Goal: Task Accomplishment & Management: Manage account settings

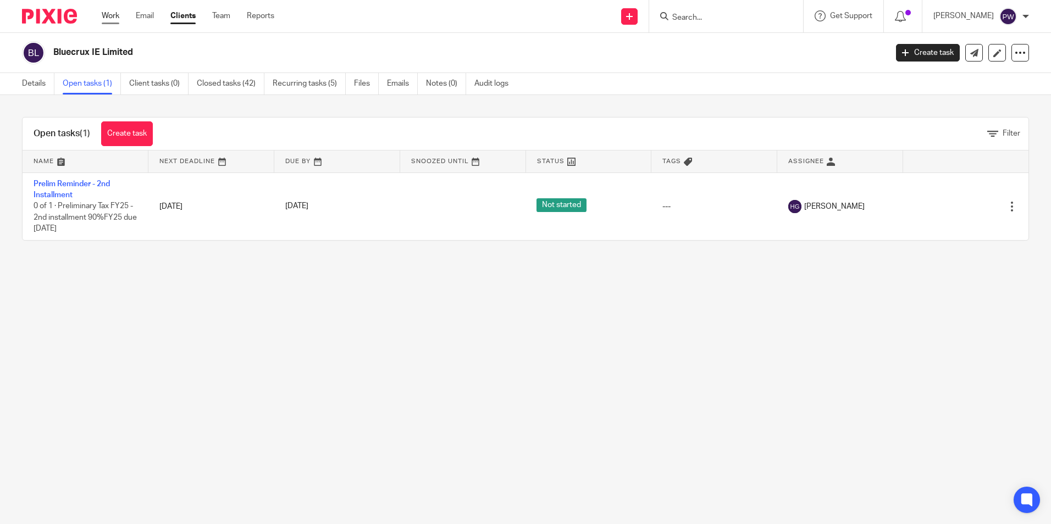
click at [107, 14] on link "Work" at bounding box center [111, 15] width 18 height 11
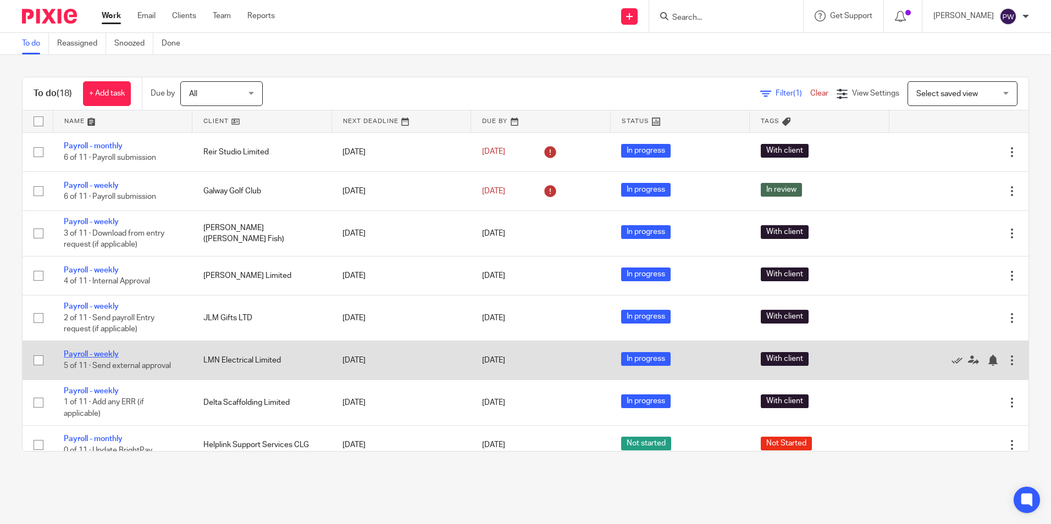
click at [85, 351] on link "Payroll - weekly" at bounding box center [91, 355] width 55 height 8
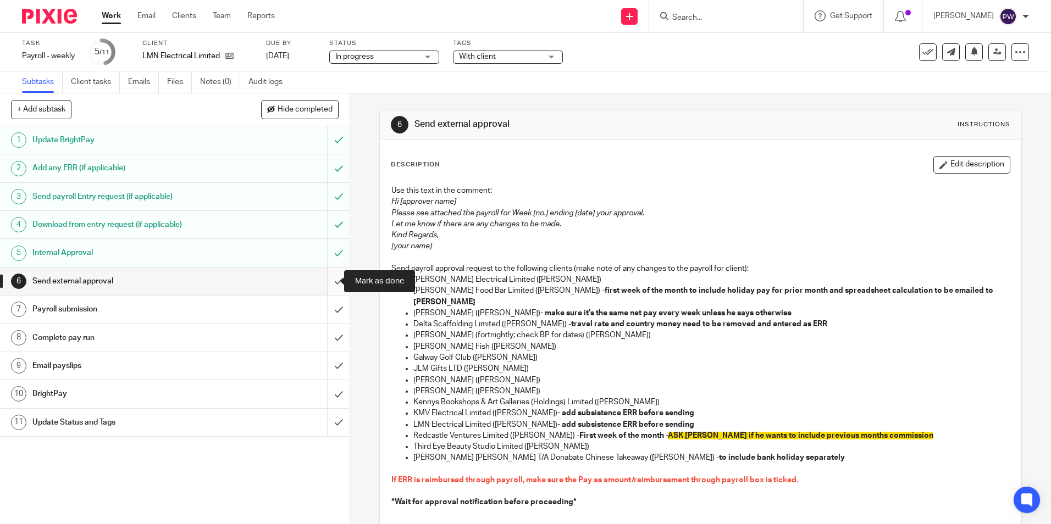
click at [332, 282] on input "submit" at bounding box center [174, 281] width 349 height 27
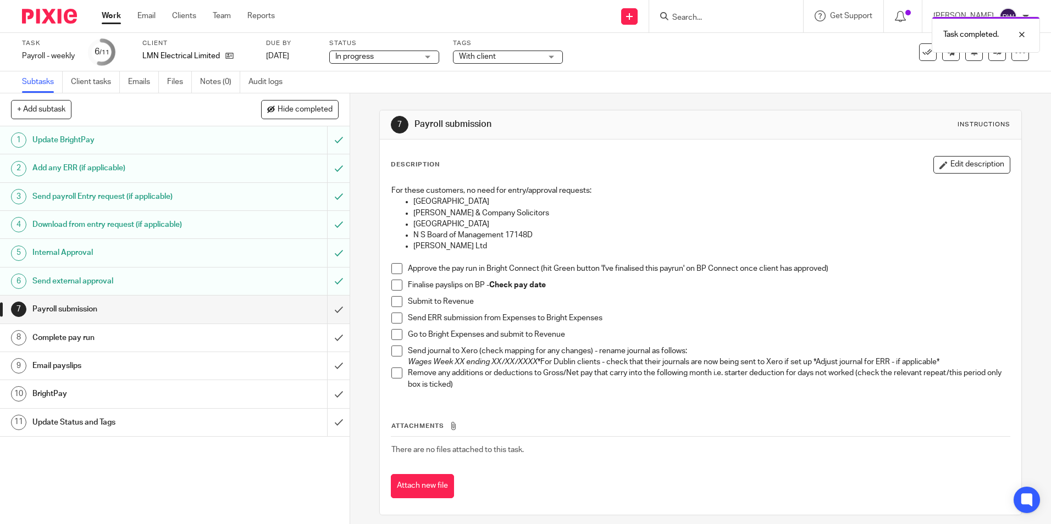
drag, startPoint x: 391, startPoint y: 269, endPoint x: 394, endPoint y: 284, distance: 15.1
click at [391, 268] on span at bounding box center [396, 268] width 11 height 11
click at [391, 281] on span at bounding box center [396, 285] width 11 height 11
click at [395, 300] on span at bounding box center [396, 301] width 11 height 11
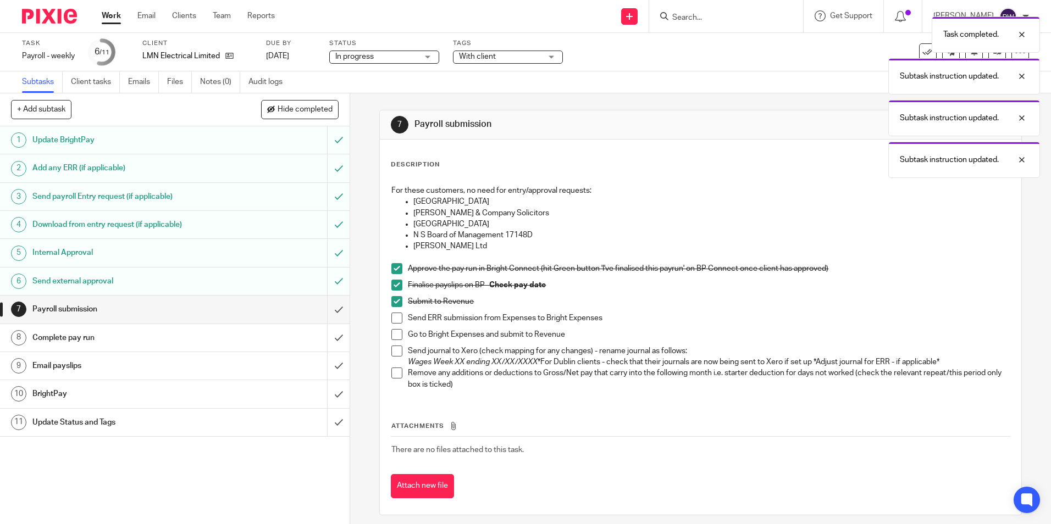
click at [397, 318] on span at bounding box center [396, 318] width 11 height 11
click at [396, 331] on span at bounding box center [396, 334] width 11 height 11
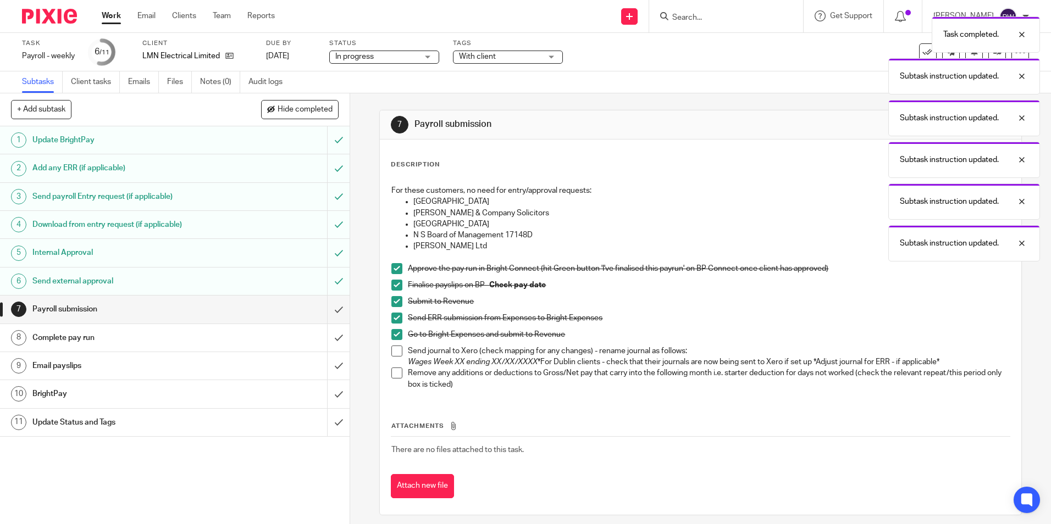
click at [392, 355] on span at bounding box center [396, 351] width 11 height 11
click at [393, 373] on span at bounding box center [396, 373] width 11 height 11
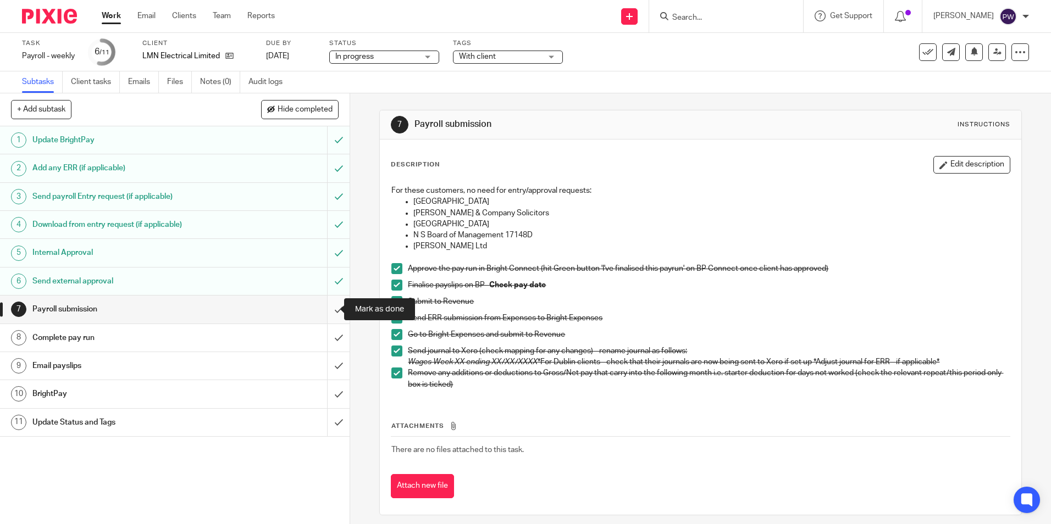
click at [330, 313] on input "submit" at bounding box center [174, 309] width 349 height 27
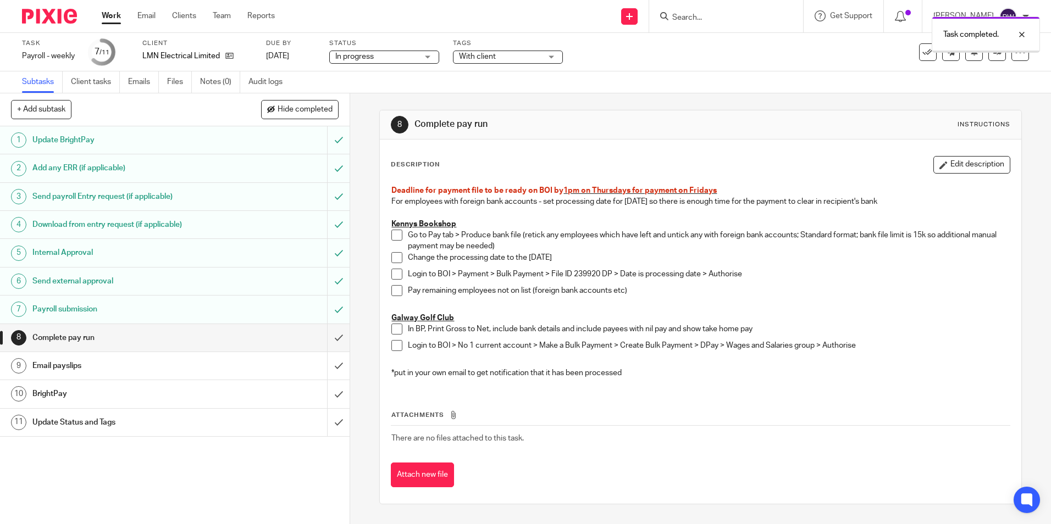
click at [331, 339] on input "submit" at bounding box center [174, 337] width 349 height 27
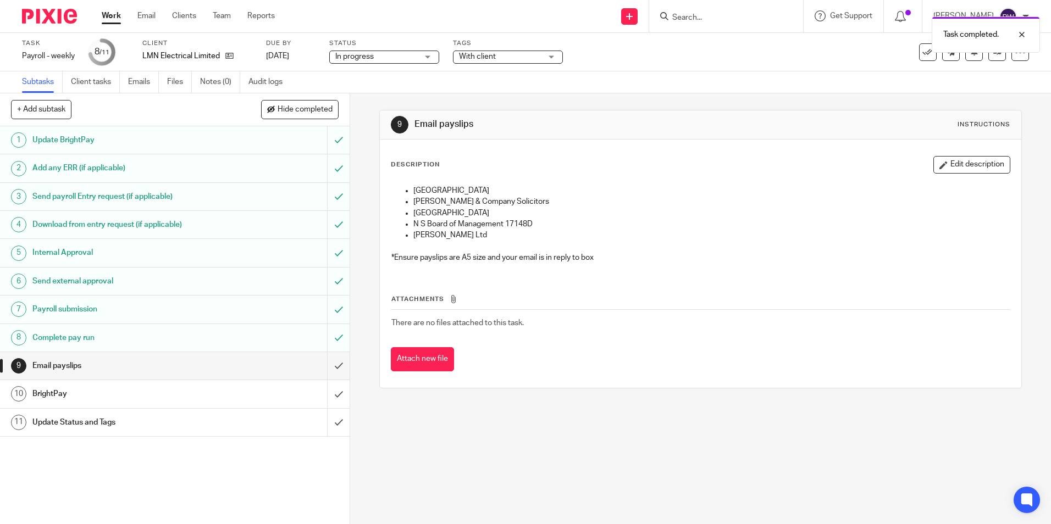
click at [328, 368] on input "submit" at bounding box center [174, 365] width 349 height 27
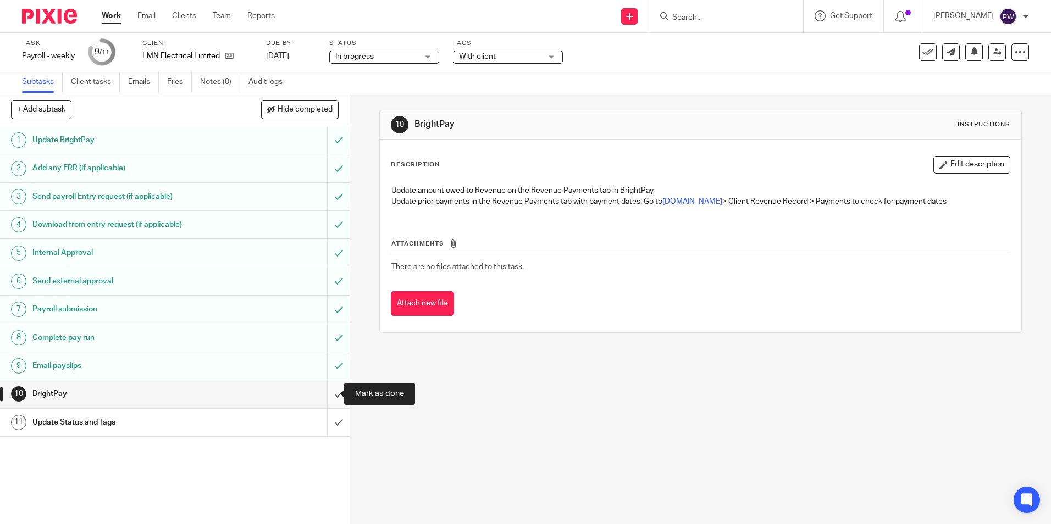
click at [328, 392] on input "submit" at bounding box center [174, 393] width 349 height 27
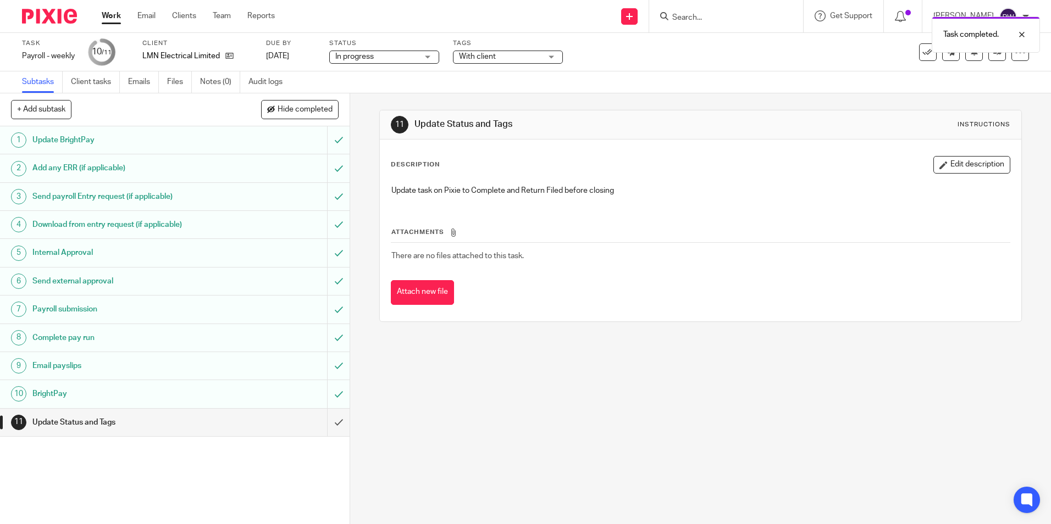
click at [382, 57] on span "In progress" at bounding box center [376, 57] width 82 height 12
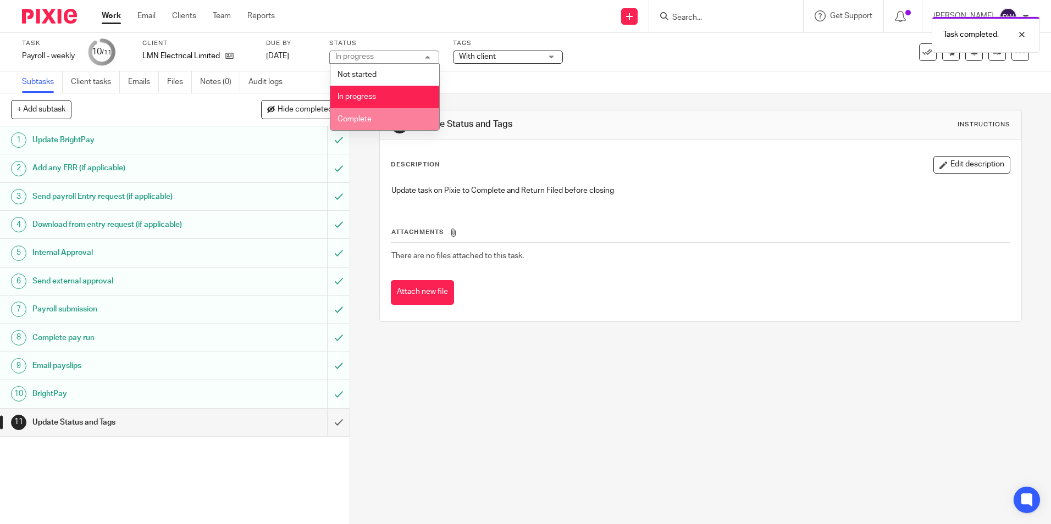
click at [373, 124] on li "Complete" at bounding box center [384, 119] width 109 height 23
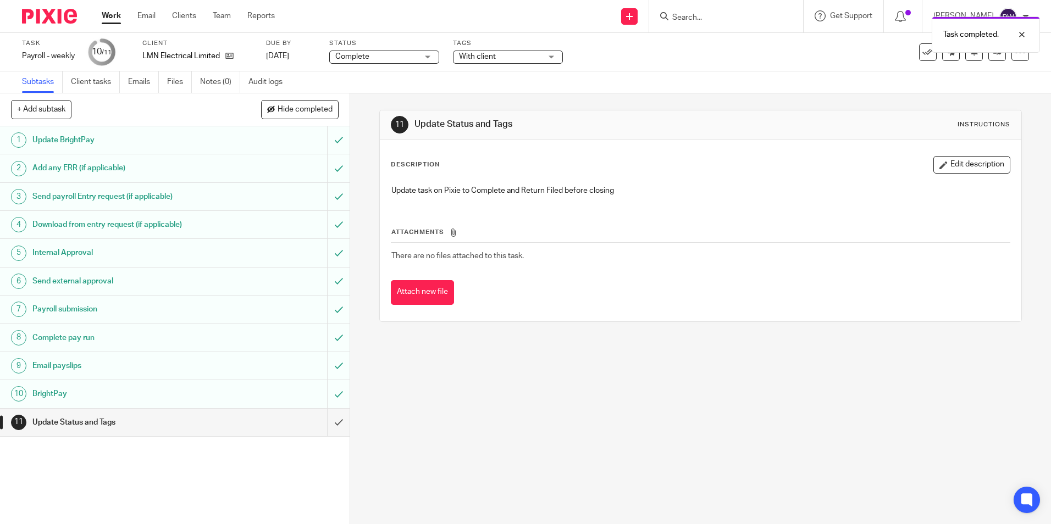
click at [482, 57] on span "With client" at bounding box center [477, 57] width 37 height 8
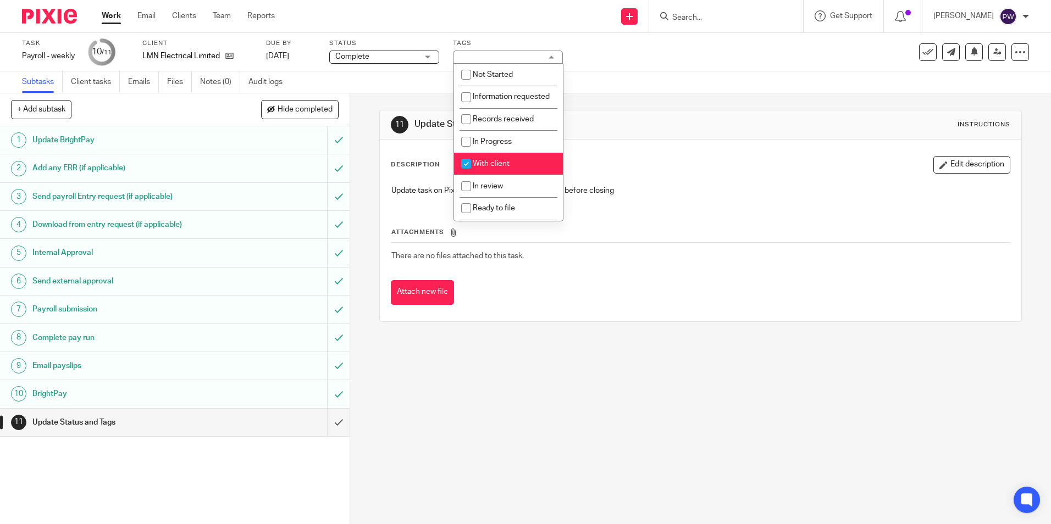
click at [491, 168] on span "With client" at bounding box center [491, 164] width 37 height 8
checkbox input "false"
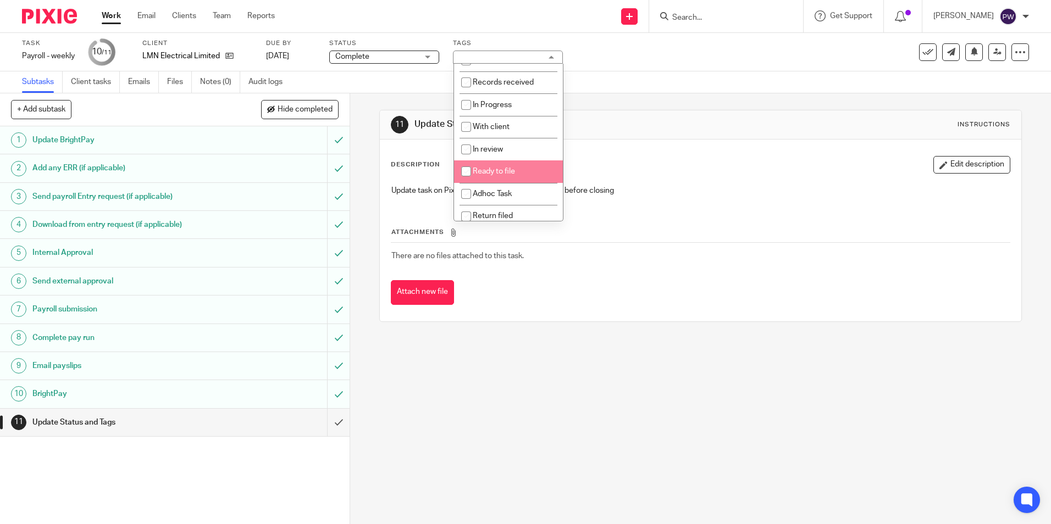
scroll to position [55, 0]
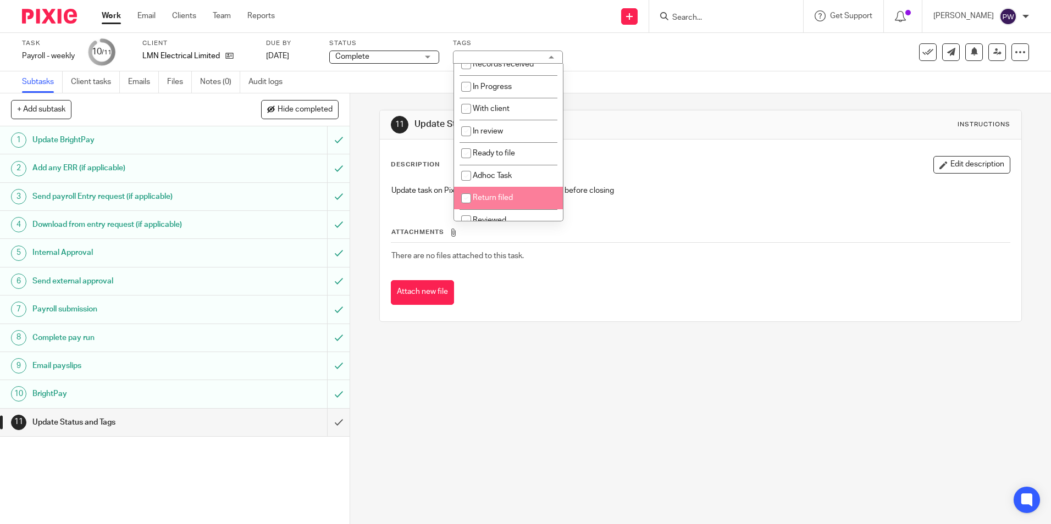
click at [486, 202] on span "Return filed" at bounding box center [493, 198] width 40 height 8
checkbox input "true"
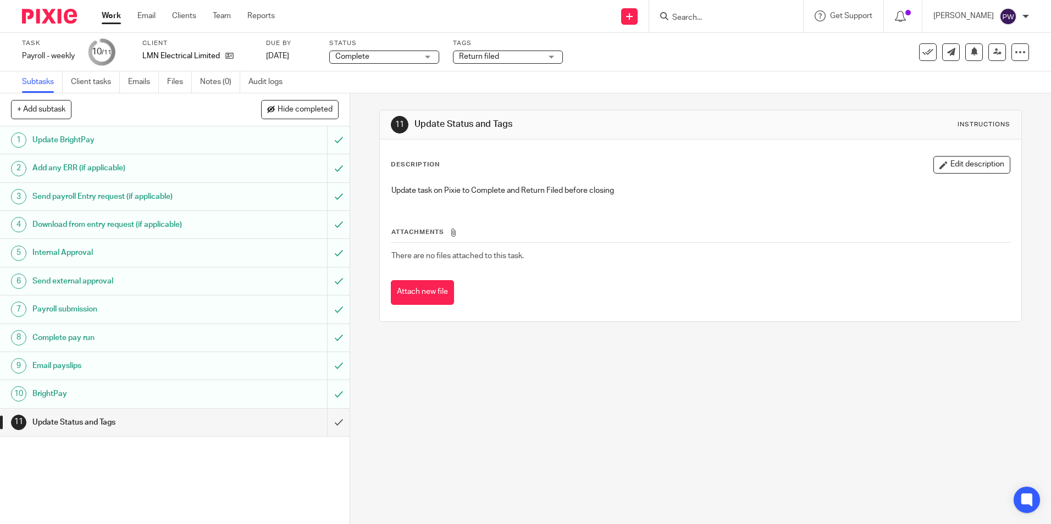
click at [624, 66] on div "Task Payroll - weekly Save Payroll - weekly 10 /11 Client LMN Electrical Limite…" at bounding box center [525, 52] width 1051 height 38
click at [332, 424] on input "submit" at bounding box center [174, 422] width 349 height 27
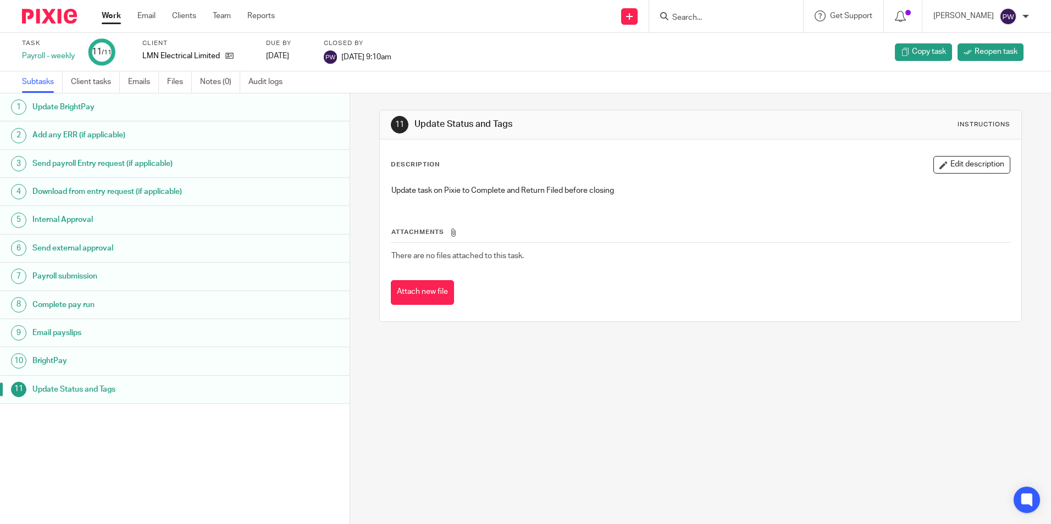
click at [103, 13] on link "Work" at bounding box center [111, 15] width 19 height 11
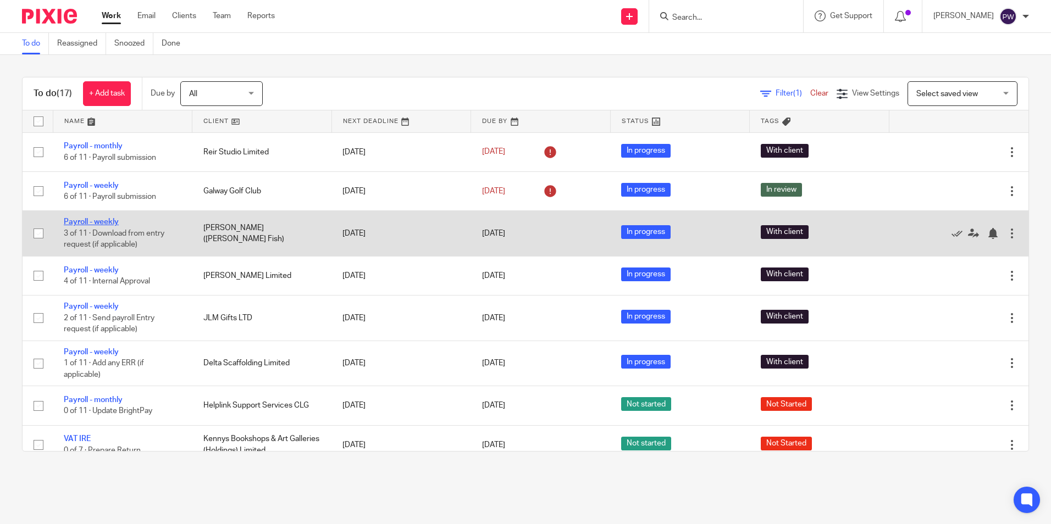
click at [108, 225] on link "Payroll - weekly" at bounding box center [91, 222] width 55 height 8
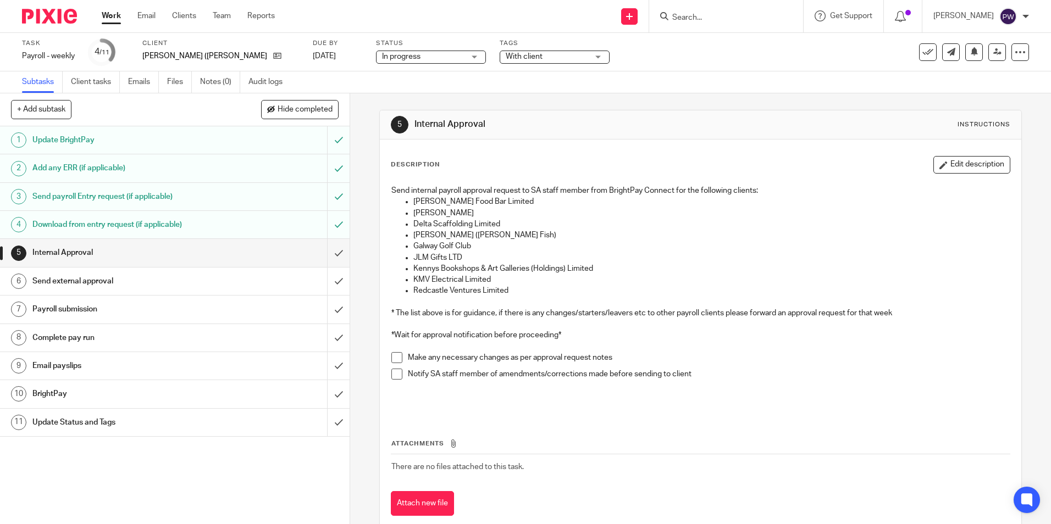
click at [106, 280] on h1 "Send external approval" at bounding box center [126, 281] width 189 height 16
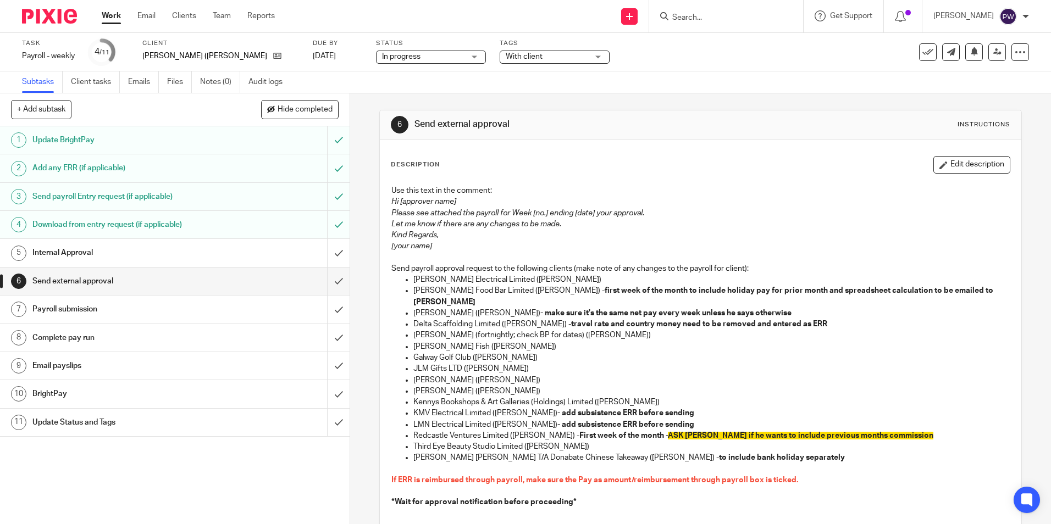
click at [112, 19] on link "Work" at bounding box center [111, 15] width 19 height 11
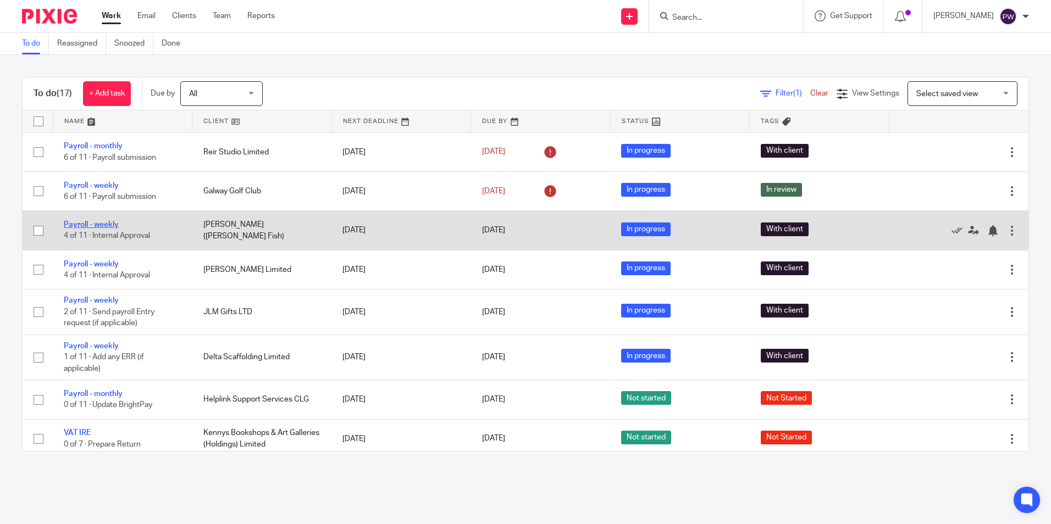
click at [94, 223] on link "Payroll - weekly" at bounding box center [91, 225] width 55 height 8
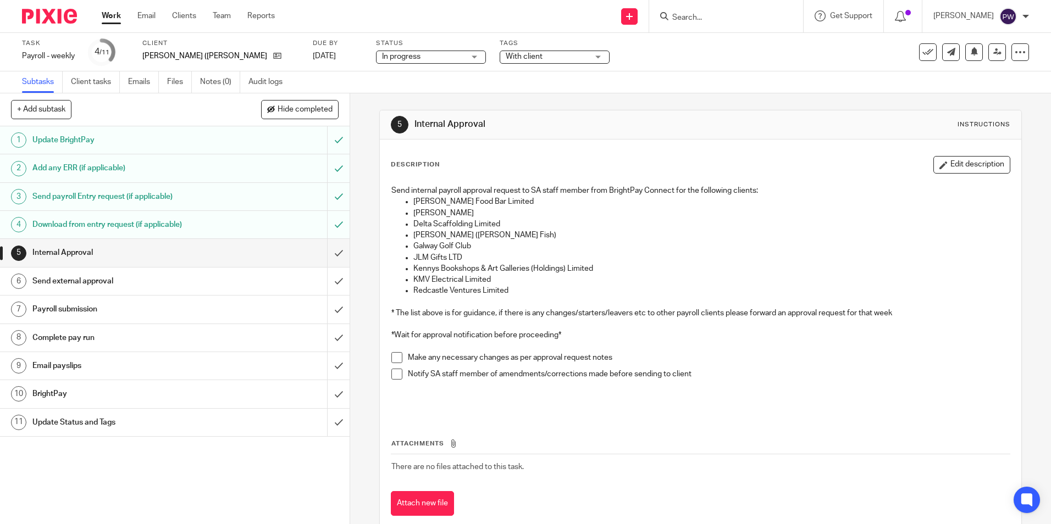
click at [382, 55] on span "In progress" at bounding box center [401, 57] width 38 height 8
click at [525, 56] on span "With client" at bounding box center [547, 57] width 82 height 12
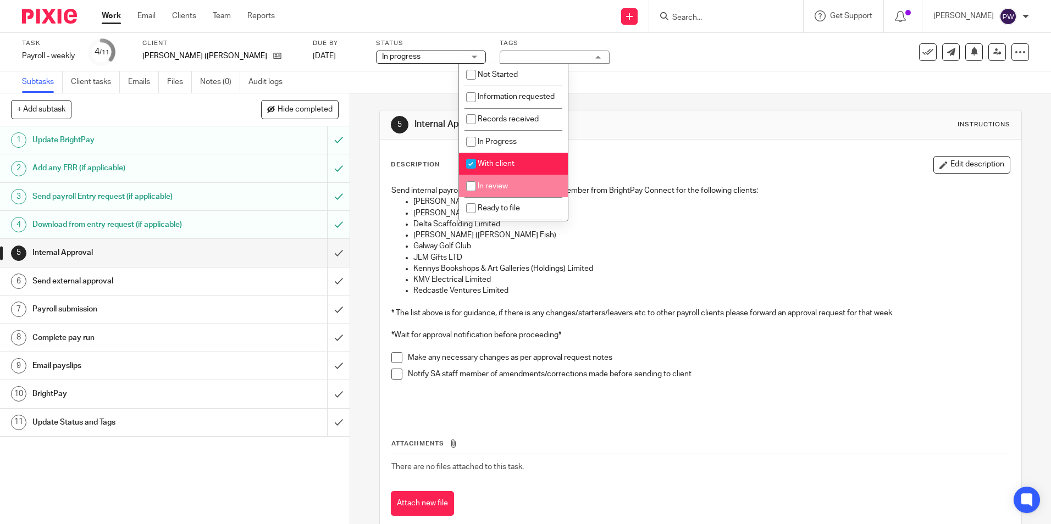
click at [485, 190] on span "In review" at bounding box center [493, 186] width 30 height 8
checkbox input "true"
click at [488, 168] on span "With client" at bounding box center [496, 164] width 37 height 8
checkbox input "false"
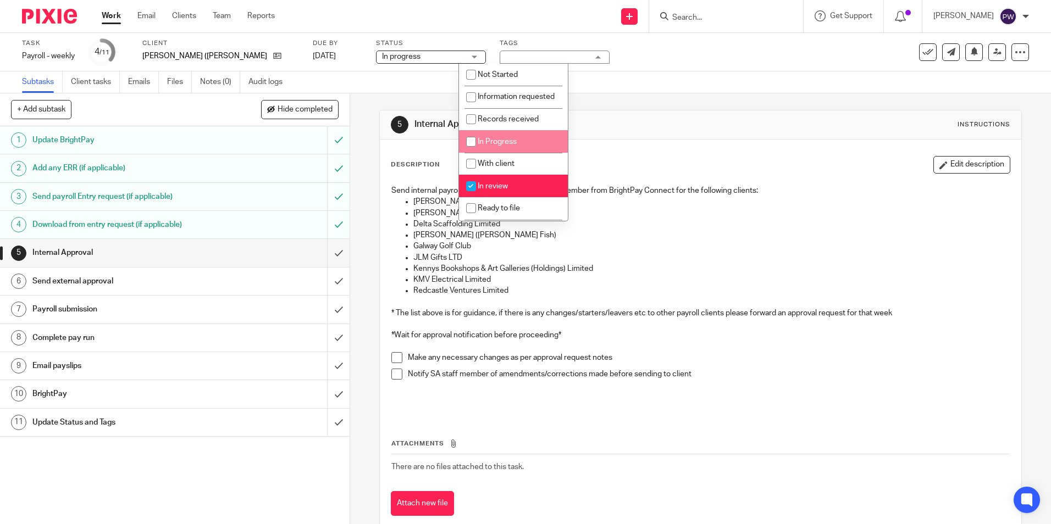
click at [597, 130] on h1 "Internal Approval" at bounding box center [568, 125] width 309 height 12
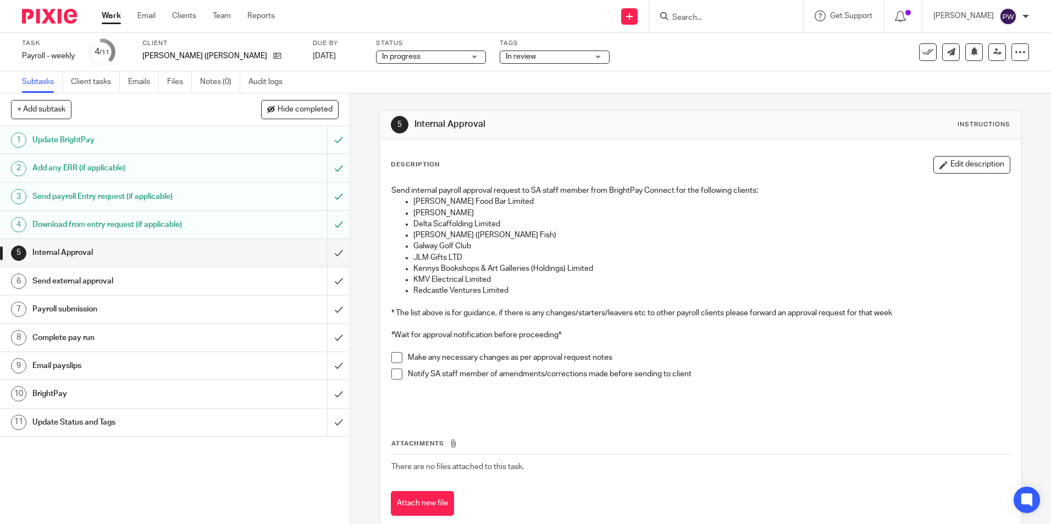
click at [111, 16] on link "Work" at bounding box center [111, 15] width 19 height 11
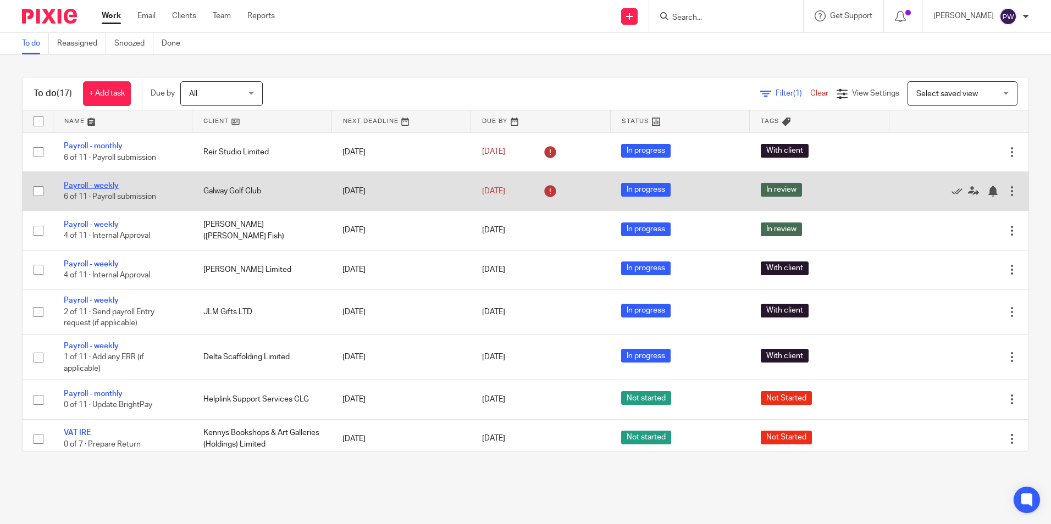
click at [78, 188] on link "Payroll - weekly" at bounding box center [91, 186] width 55 height 8
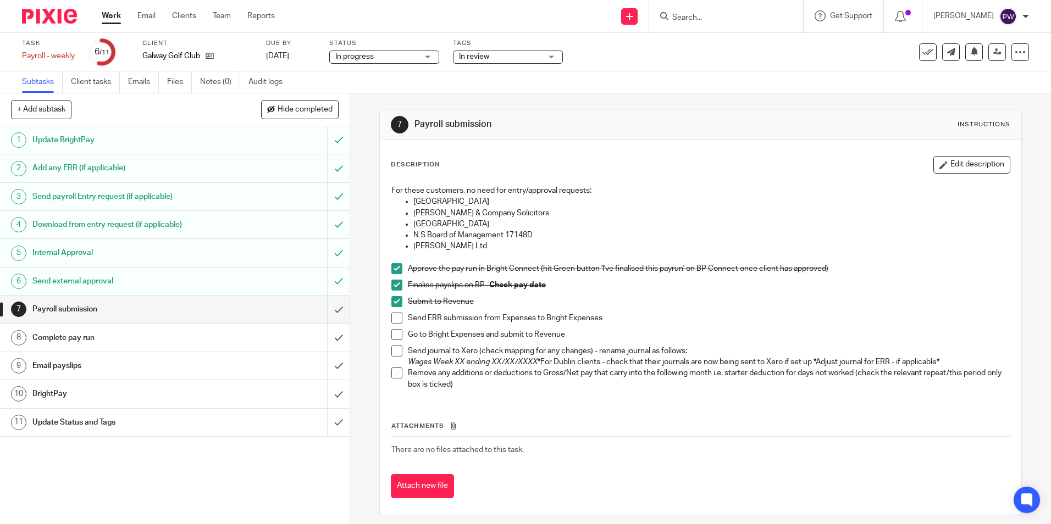
drag, startPoint x: 394, startPoint y: 322, endPoint x: 396, endPoint y: 341, distance: 19.4
click at [394, 323] on span at bounding box center [396, 318] width 11 height 11
click at [395, 337] on span at bounding box center [396, 334] width 11 height 11
click at [391, 353] on span at bounding box center [396, 351] width 11 height 11
click at [397, 374] on span at bounding box center [396, 373] width 11 height 11
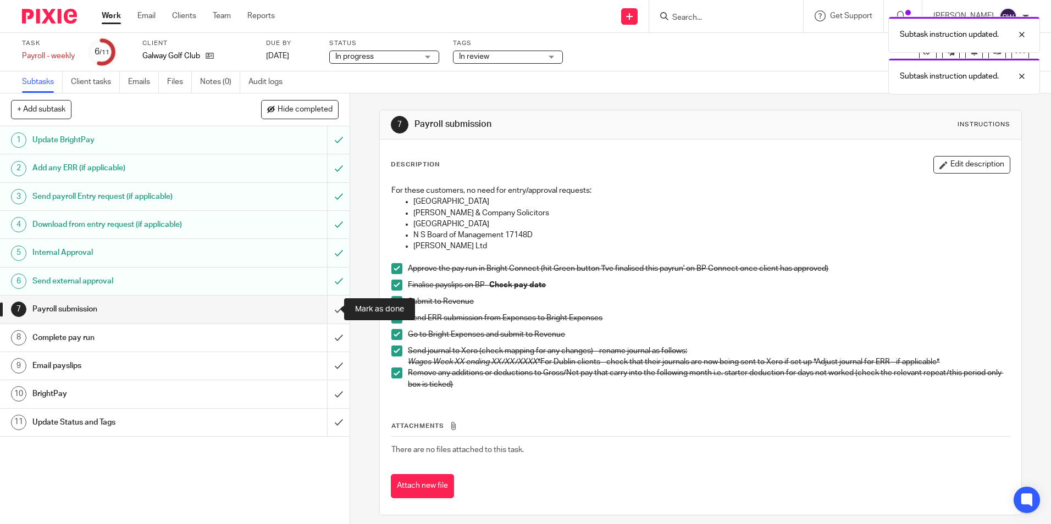
click at [330, 310] on input "submit" at bounding box center [174, 309] width 349 height 27
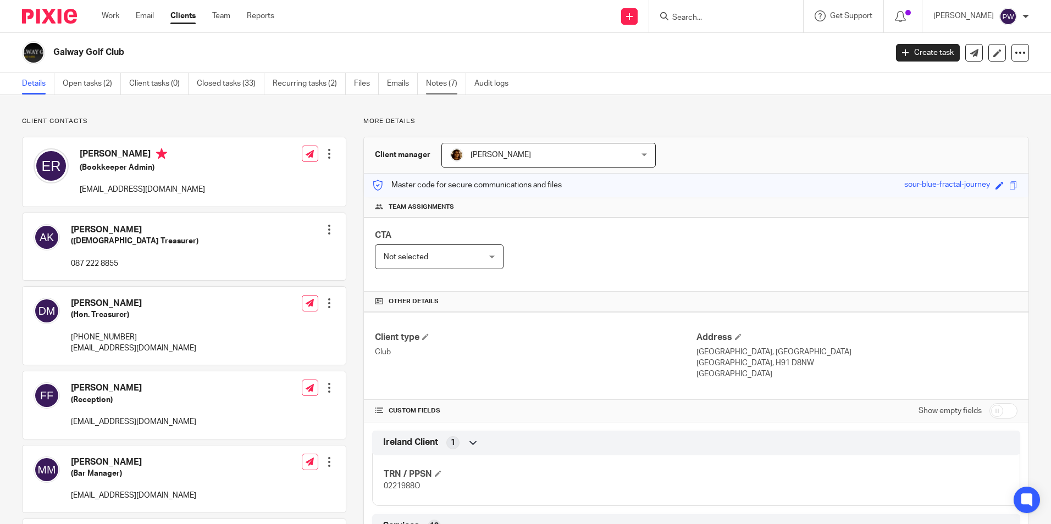
click at [440, 82] on link "Notes (7)" at bounding box center [446, 83] width 40 height 21
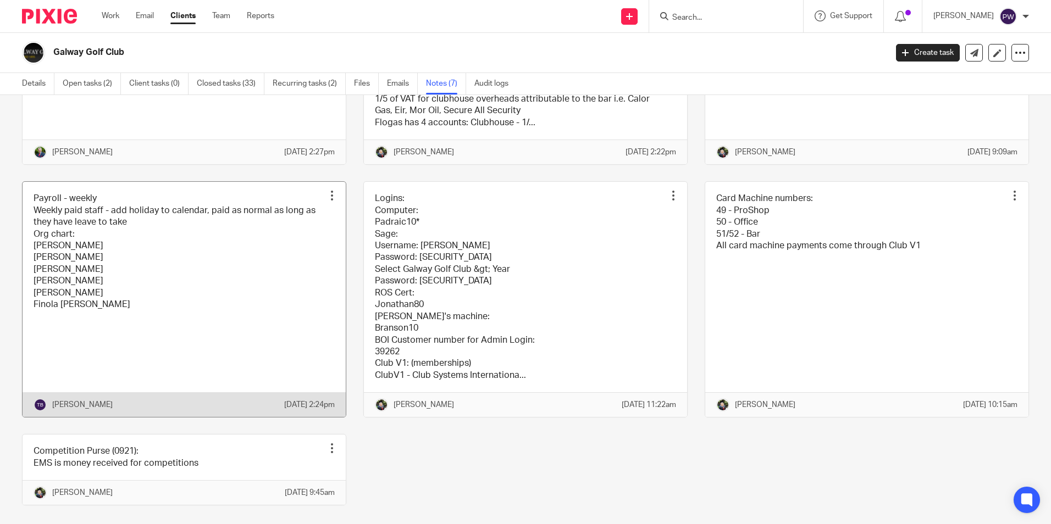
scroll to position [190, 0]
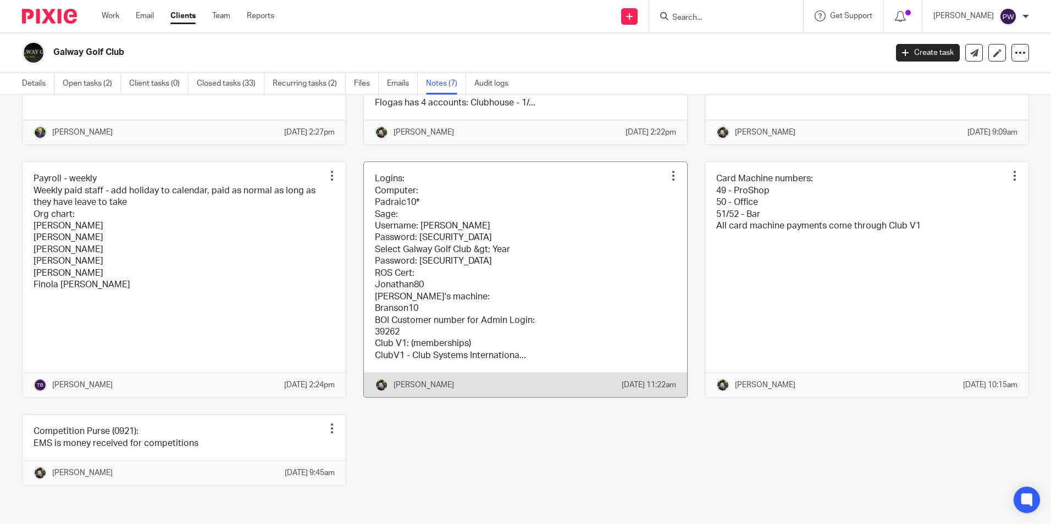
click at [491, 242] on link at bounding box center [525, 279] width 323 height 235
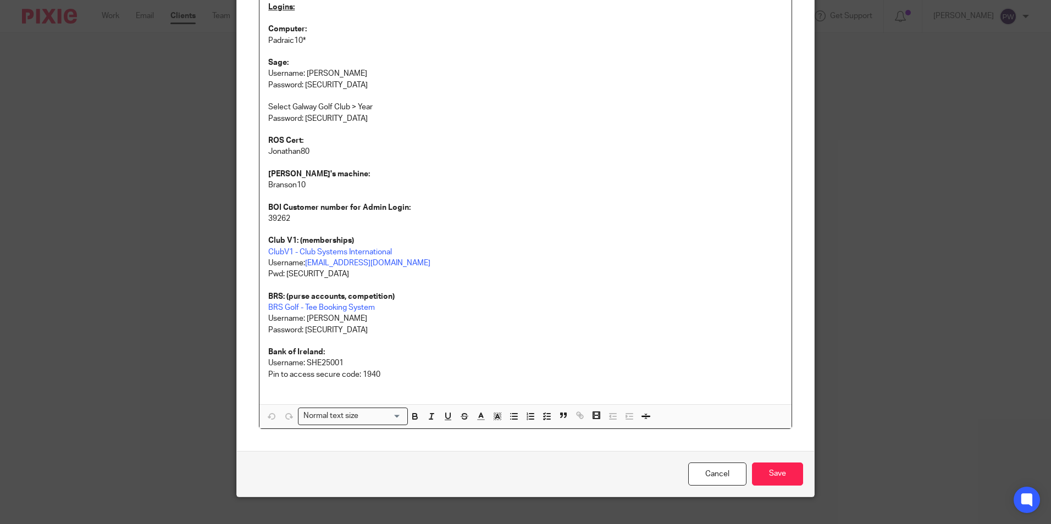
scroll to position [142, 0]
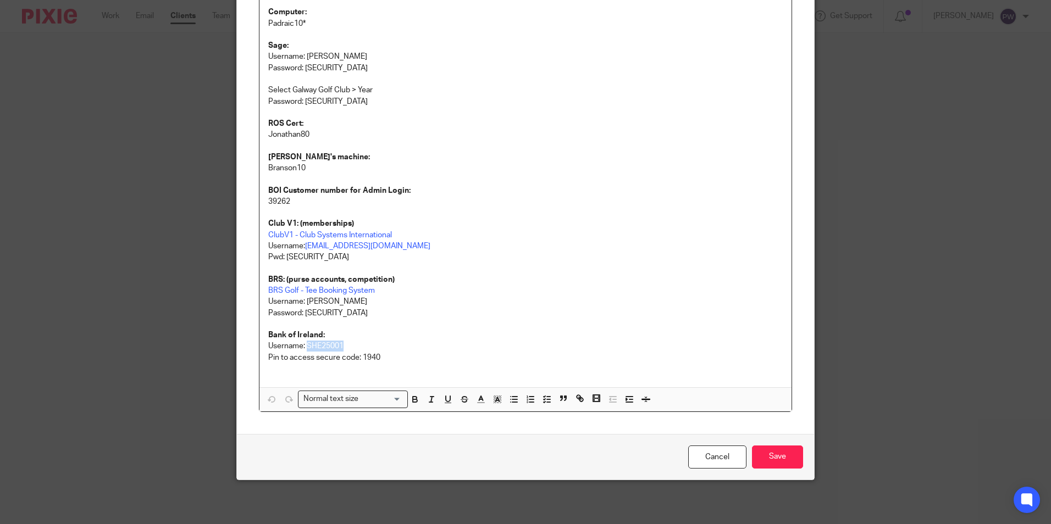
drag, startPoint x: 303, startPoint y: 347, endPoint x: 352, endPoint y: 348, distance: 48.9
click at [352, 348] on p "Username: SHE25001" at bounding box center [525, 346] width 514 height 11
copy p "SHE25001"
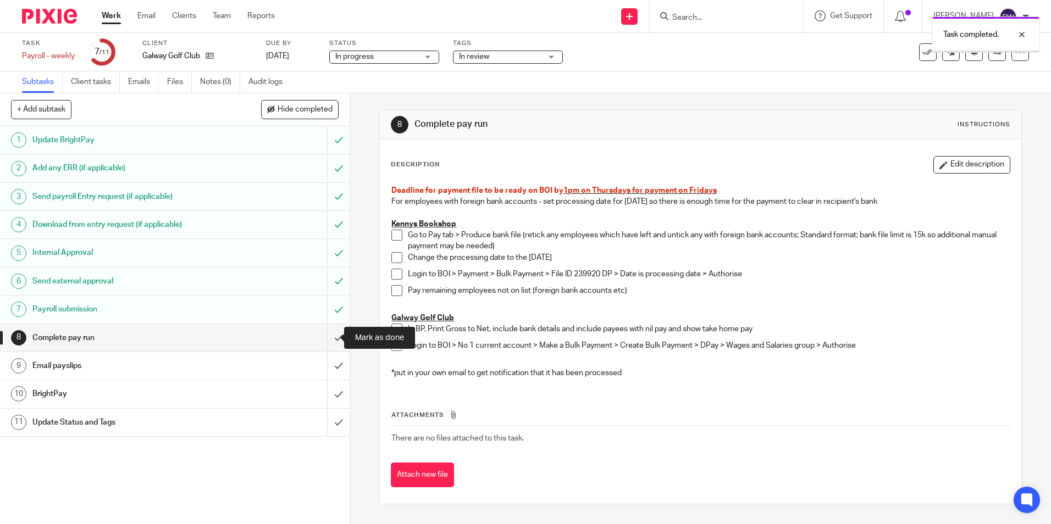
click at [331, 340] on input "submit" at bounding box center [174, 337] width 349 height 27
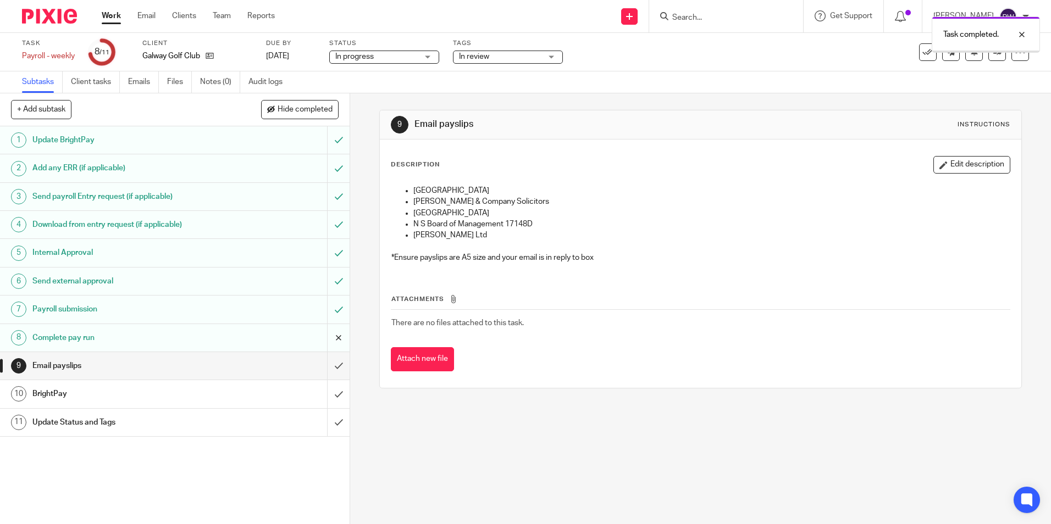
click at [327, 338] on input "submit" at bounding box center [174, 337] width 349 height 27
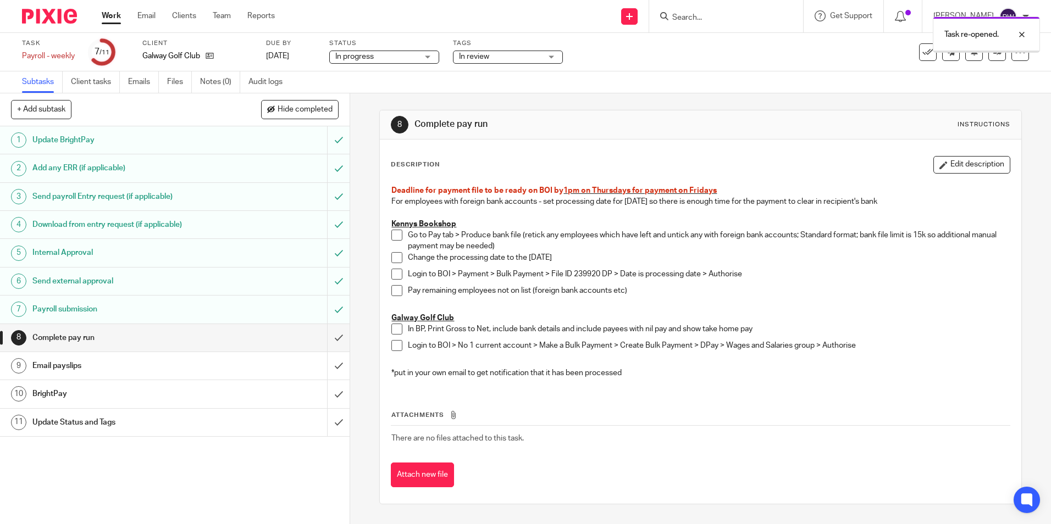
click at [393, 326] on span at bounding box center [396, 329] width 11 height 11
click at [398, 351] on li "Login to BOI > No 1 current account > Make a Bulk Payment > Create Bulk Payment…" at bounding box center [700, 348] width 618 height 16
click at [393, 348] on span at bounding box center [396, 345] width 11 height 11
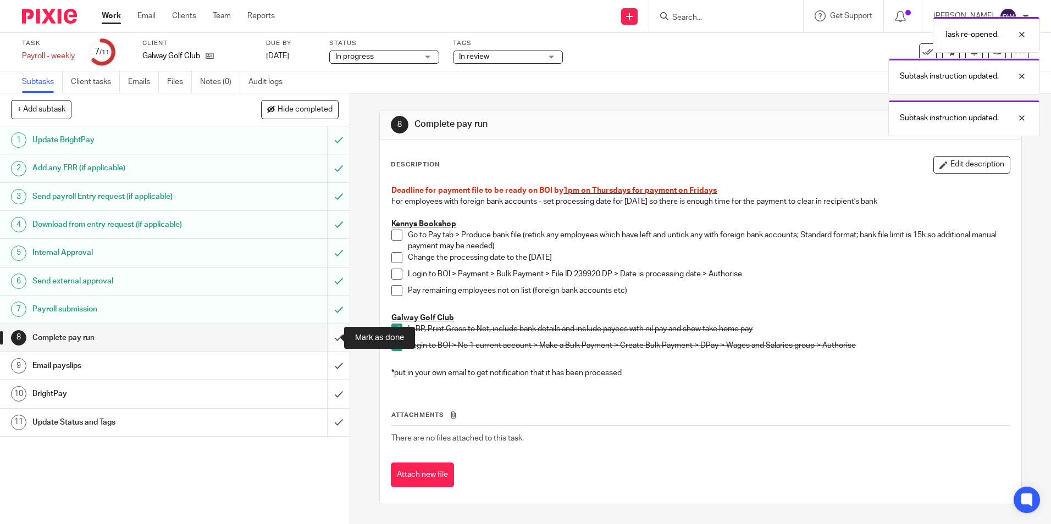
click at [328, 336] on input "submit" at bounding box center [174, 337] width 349 height 27
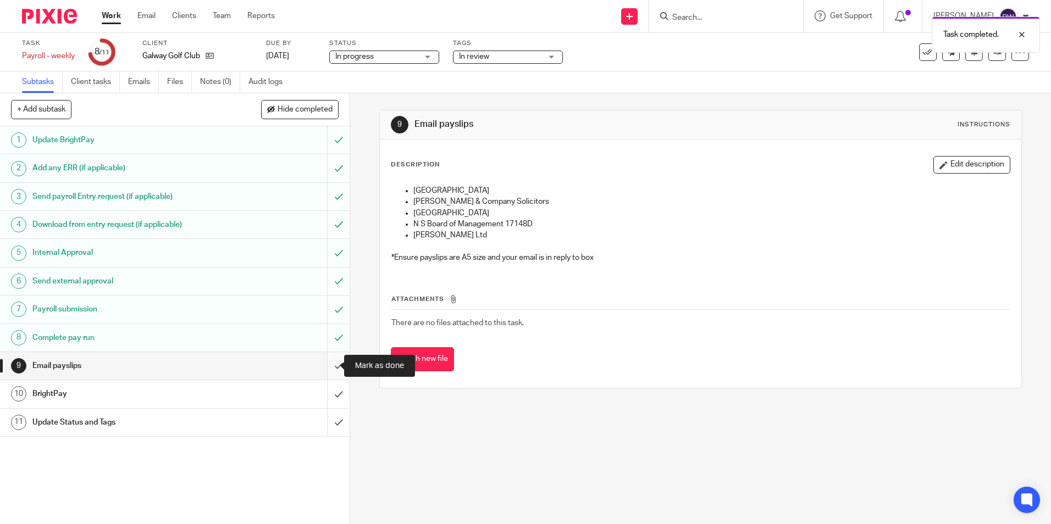
click at [324, 366] on input "submit" at bounding box center [174, 365] width 349 height 27
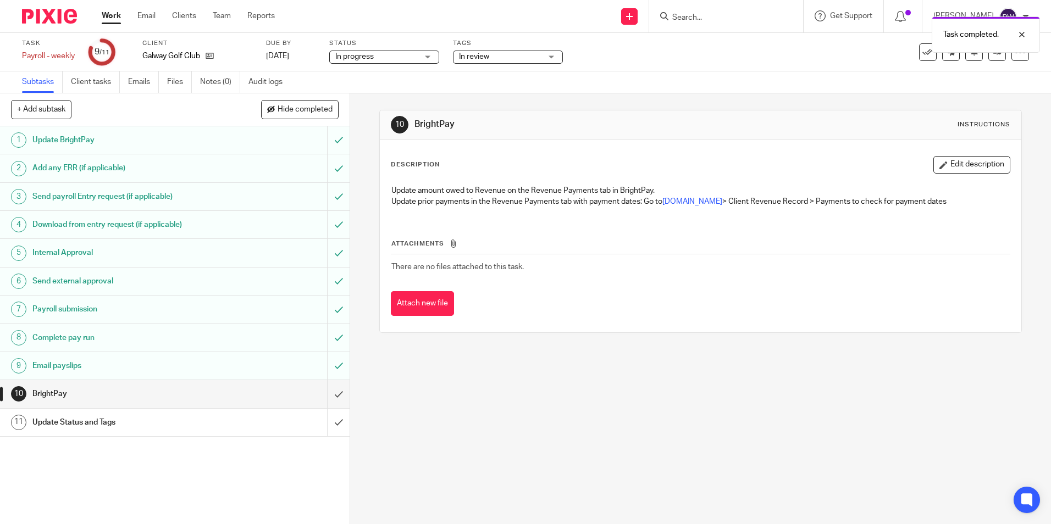
click at [325, 393] on input "submit" at bounding box center [174, 393] width 349 height 27
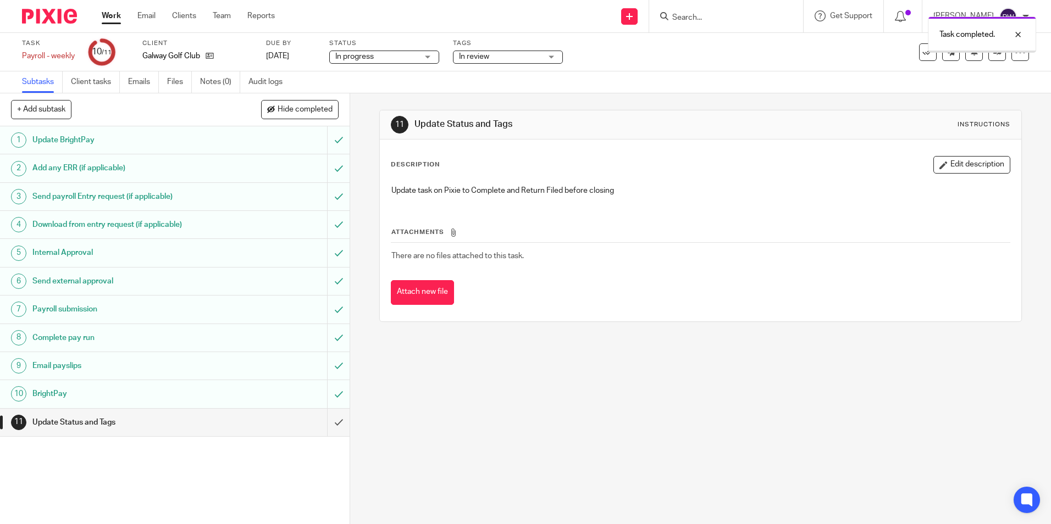
click at [413, 55] on span "In progress" at bounding box center [376, 57] width 82 height 12
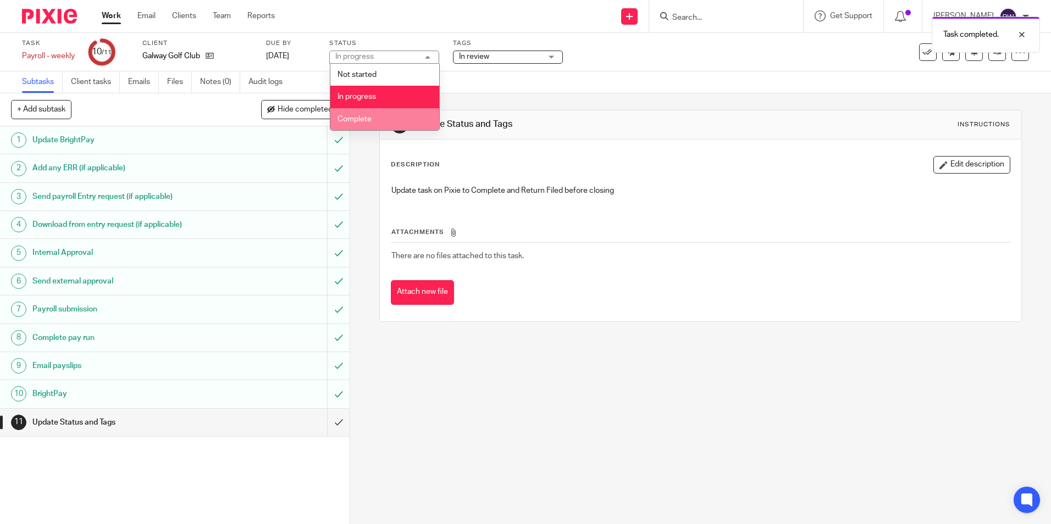
click at [393, 116] on li "Complete" at bounding box center [384, 119] width 109 height 23
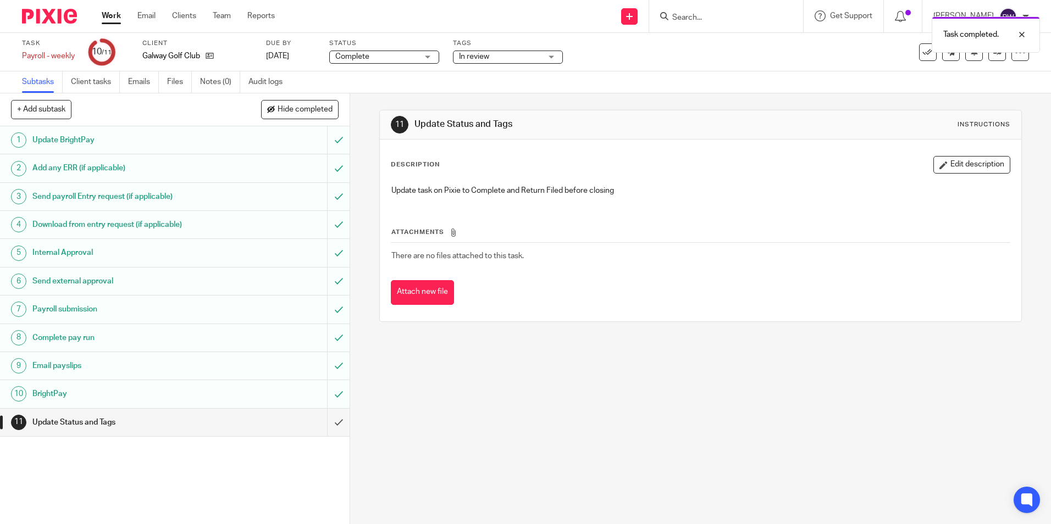
click at [514, 52] on span "In review" at bounding box center [500, 57] width 82 height 12
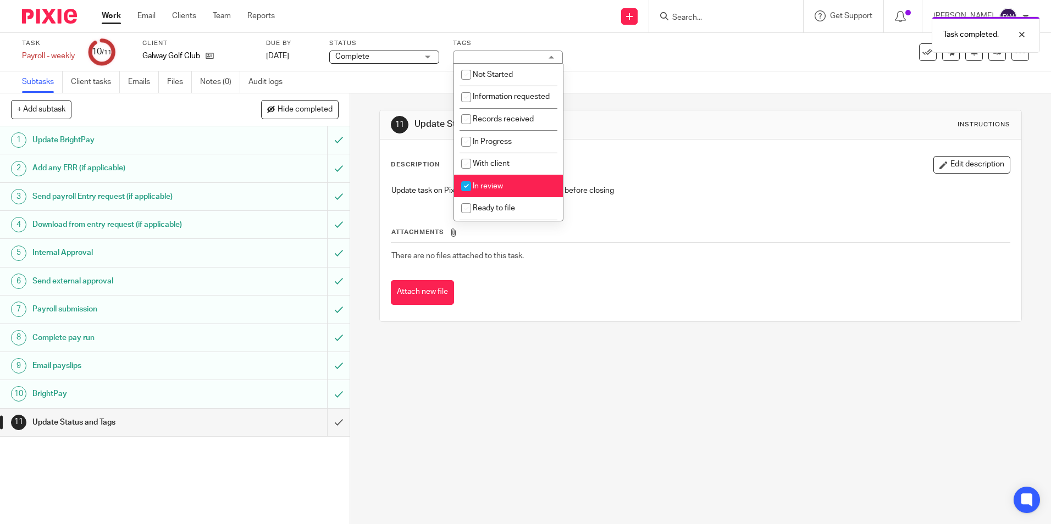
click at [492, 190] on span "In review" at bounding box center [488, 186] width 30 height 8
checkbox input "false"
click at [486, 190] on span "Return filed" at bounding box center [493, 187] width 40 height 8
checkbox input "true"
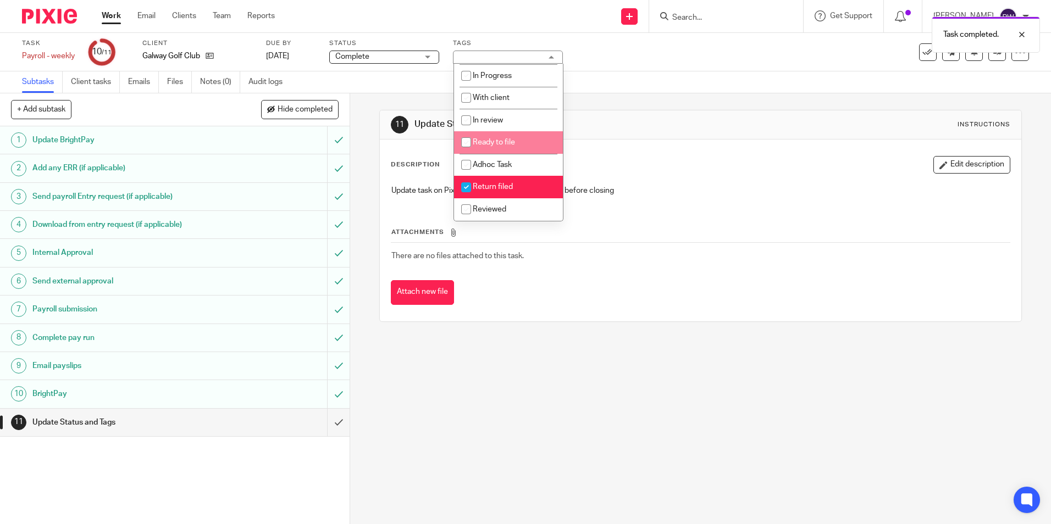
drag, startPoint x: 662, startPoint y: 68, endPoint x: 645, endPoint y: 72, distance: 17.1
click at [662, 67] on div "Task Payroll - weekly Save Payroll - weekly 10 /11 Client Galway Golf Club Due …" at bounding box center [525, 52] width 1051 height 38
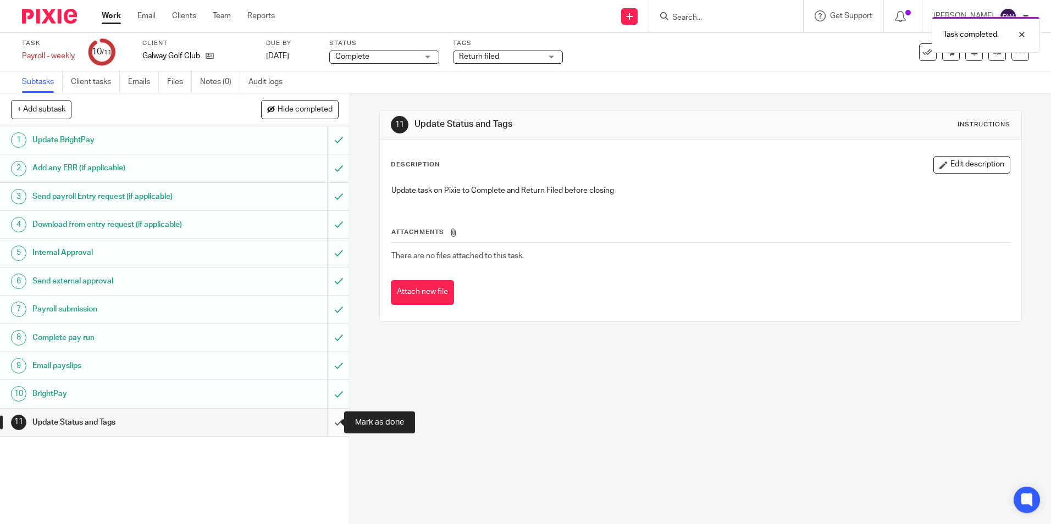
click at [329, 423] on input "submit" at bounding box center [174, 422] width 349 height 27
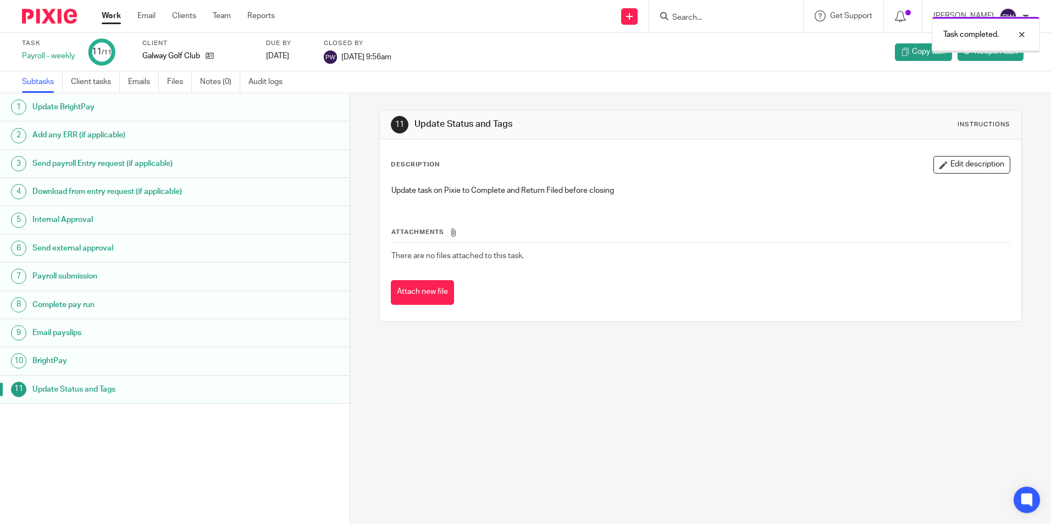
click at [112, 15] on link "Work" at bounding box center [111, 15] width 19 height 11
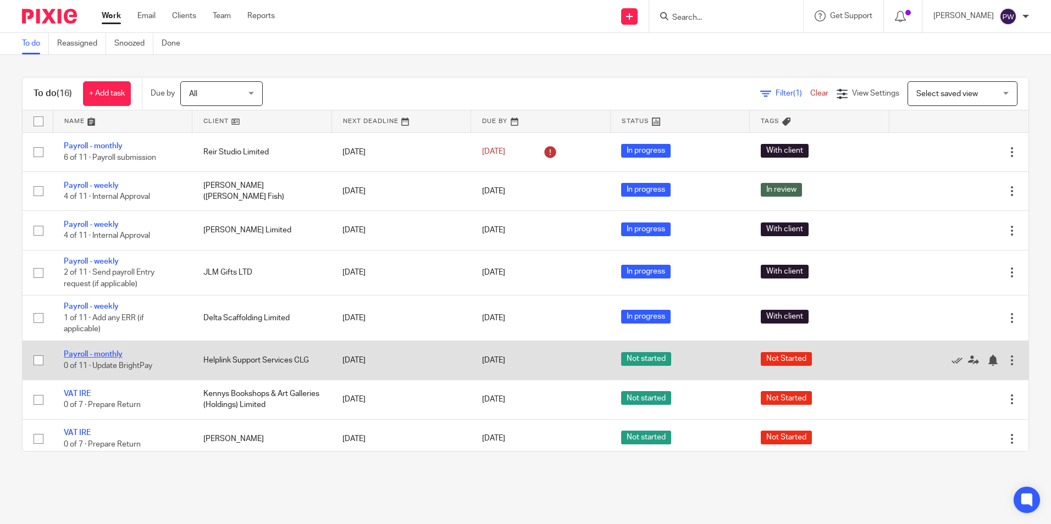
click at [91, 352] on link "Payroll - monthly" at bounding box center [93, 355] width 59 height 8
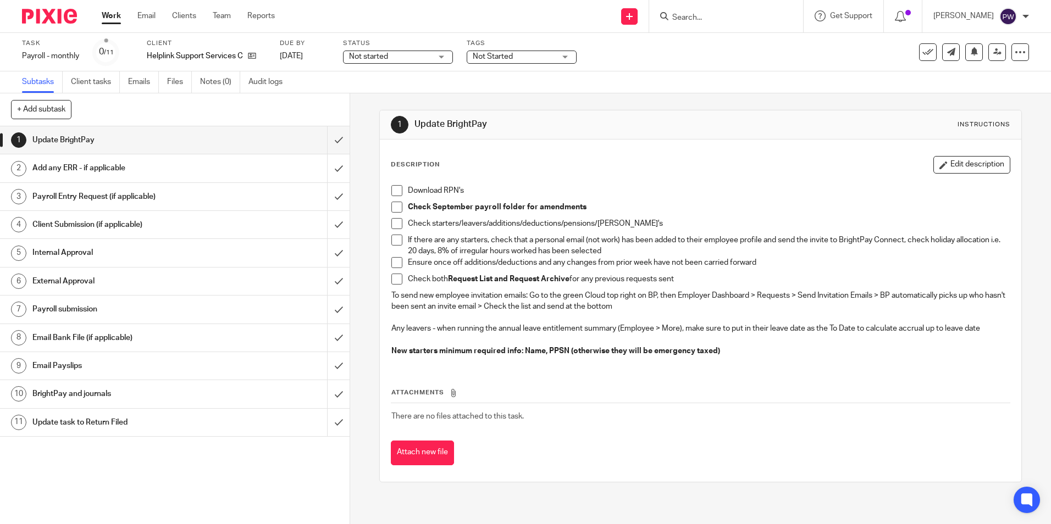
click at [394, 189] on span at bounding box center [396, 190] width 11 height 11
click at [392, 207] on span at bounding box center [396, 207] width 11 height 11
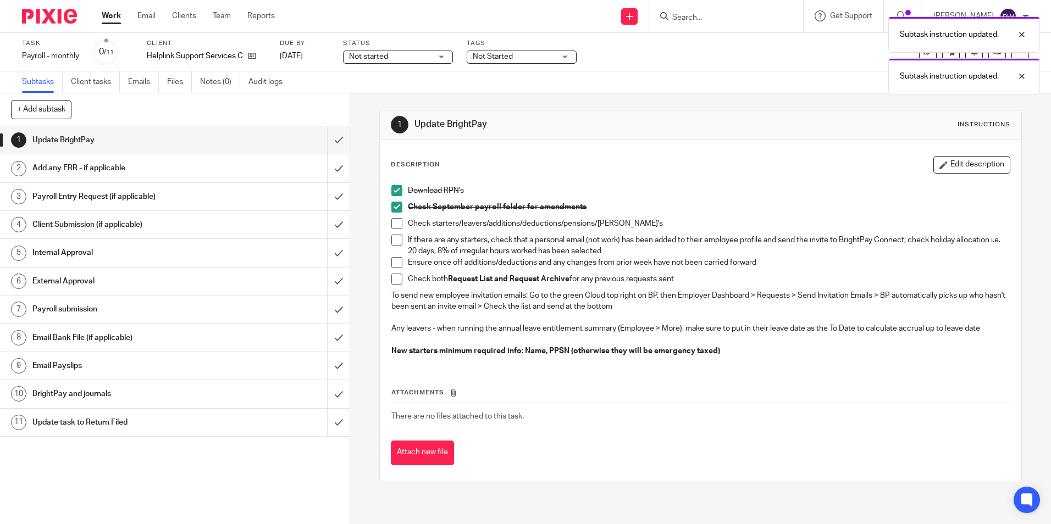
click at [391, 222] on span at bounding box center [396, 223] width 11 height 11
click at [394, 246] on li "If there are any starters, check that a personal email (not work) has been adde…" at bounding box center [700, 246] width 618 height 23
click at [395, 263] on span at bounding box center [396, 262] width 11 height 11
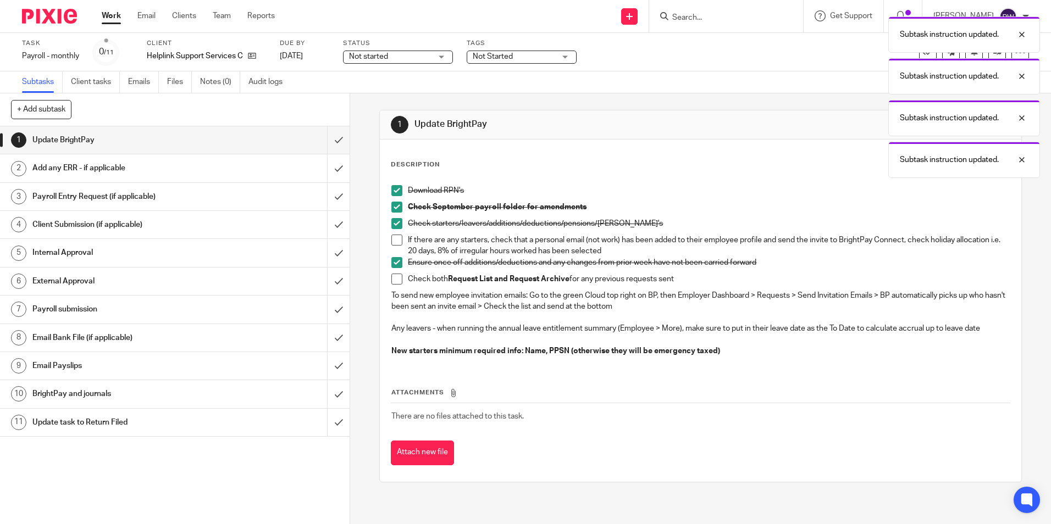
click at [391, 243] on span at bounding box center [396, 240] width 11 height 11
click at [393, 280] on span at bounding box center [396, 279] width 11 height 11
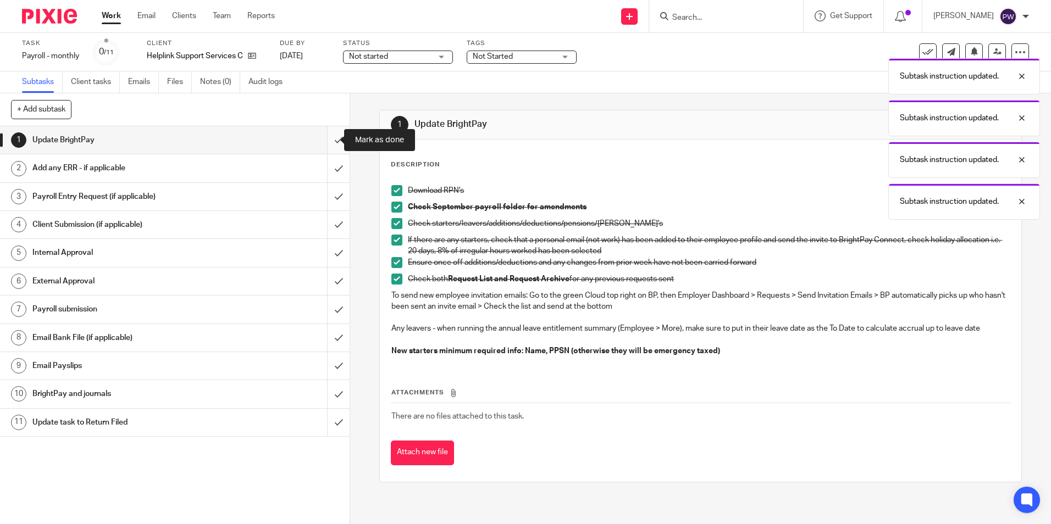
click at [326, 138] on input "submit" at bounding box center [174, 139] width 349 height 27
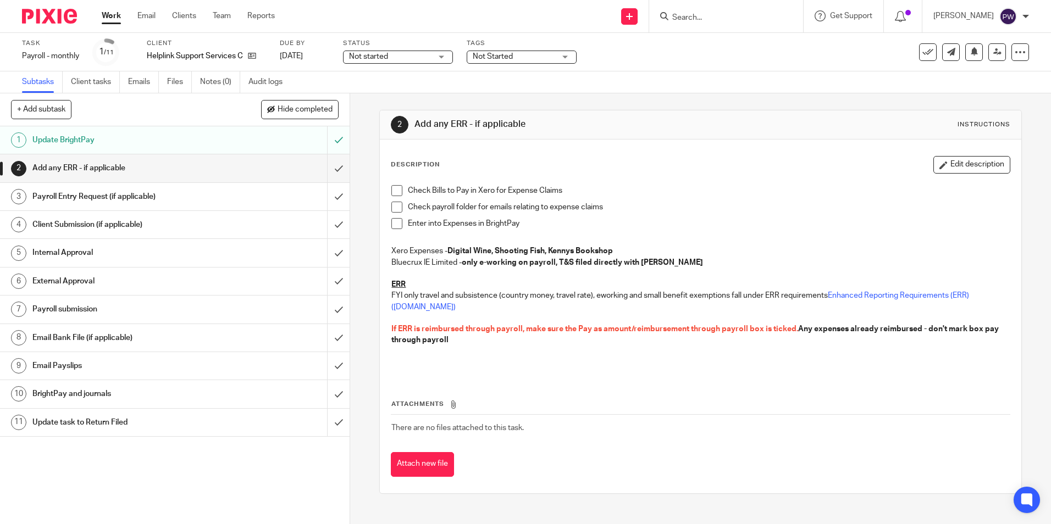
click at [55, 197] on h1 "Payroll Entry Request (if applicable)" at bounding box center [126, 196] width 189 height 16
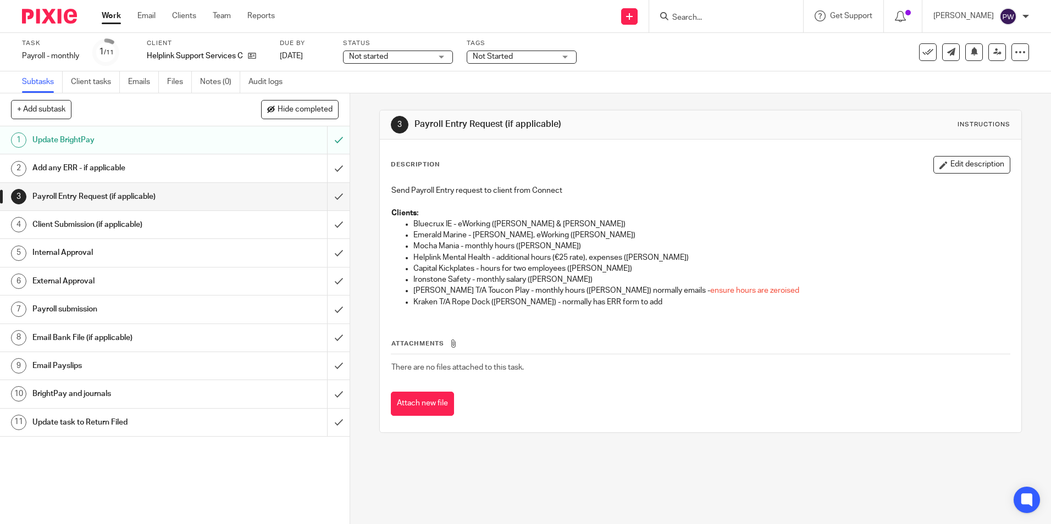
click at [386, 55] on span "Not started" at bounding box center [368, 57] width 39 height 8
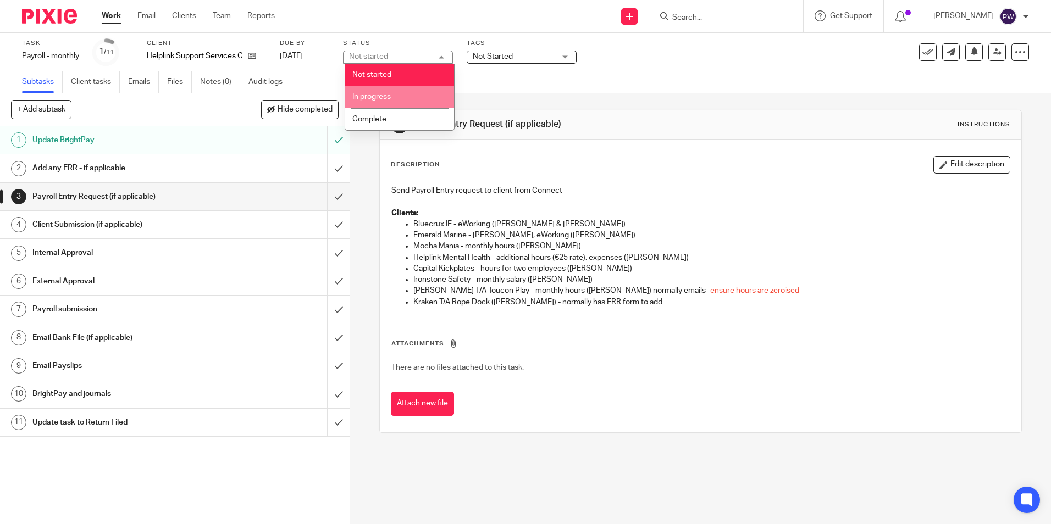
click at [392, 95] on li "In progress" at bounding box center [399, 97] width 109 height 23
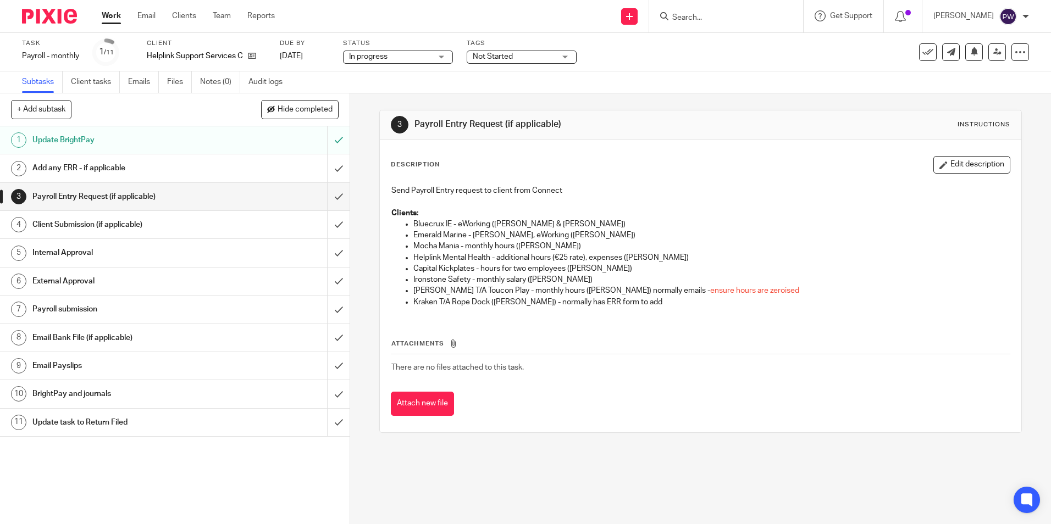
click at [540, 57] on span "Not Started" at bounding box center [514, 57] width 82 height 12
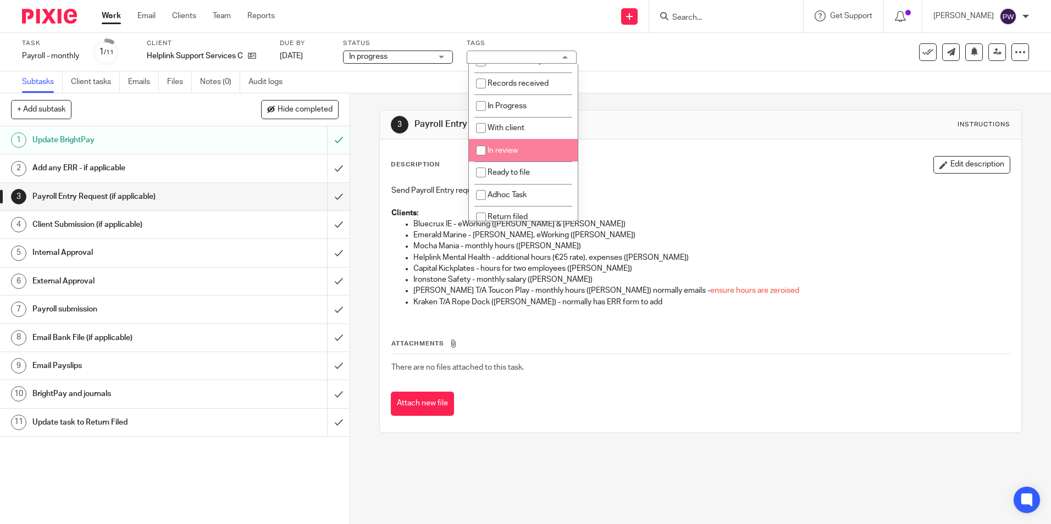
scroll to position [55, 0]
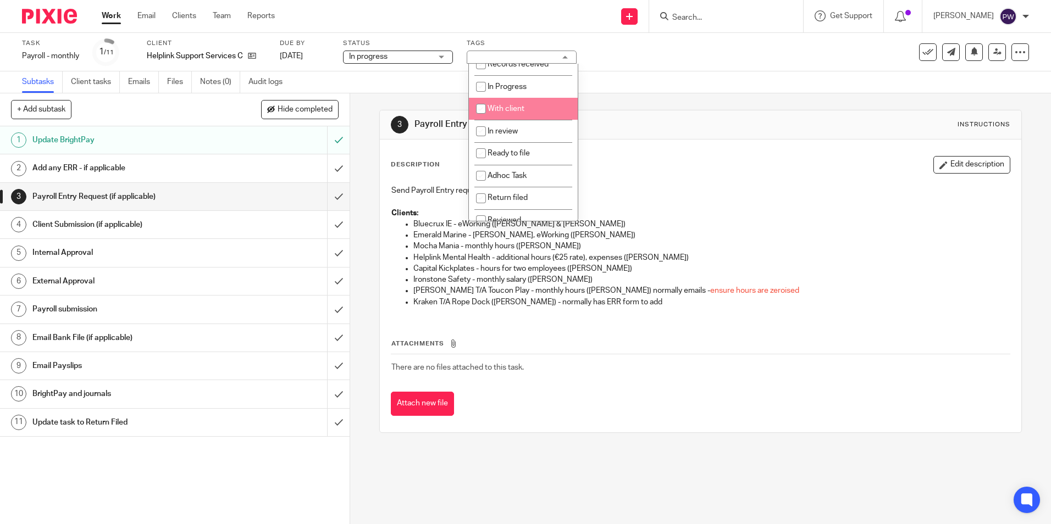
click at [504, 113] on span "With client" at bounding box center [505, 109] width 37 height 8
checkbox input "true"
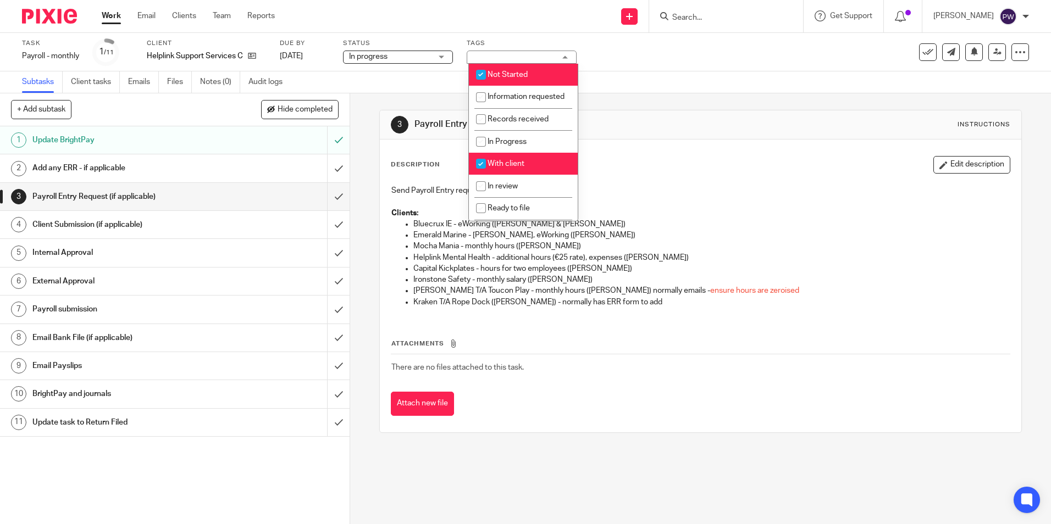
click at [510, 77] on span "Not Started" at bounding box center [507, 75] width 40 height 8
checkbox input "false"
click at [631, 68] on div "Task Payroll - monthly Save Payroll - monthly 1 /11 Client Helplink Support Ser…" at bounding box center [525, 52] width 1051 height 38
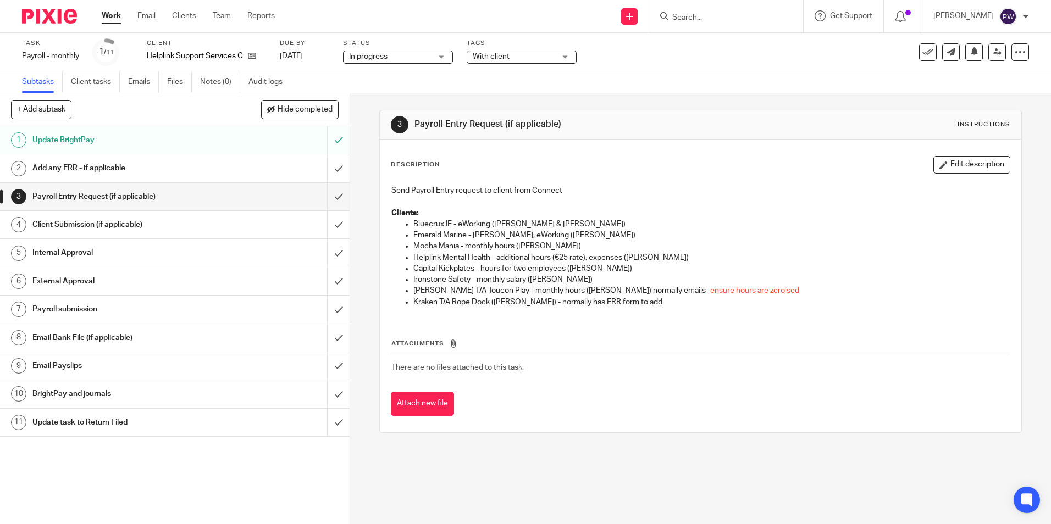
click at [109, 14] on link "Work" at bounding box center [111, 15] width 19 height 11
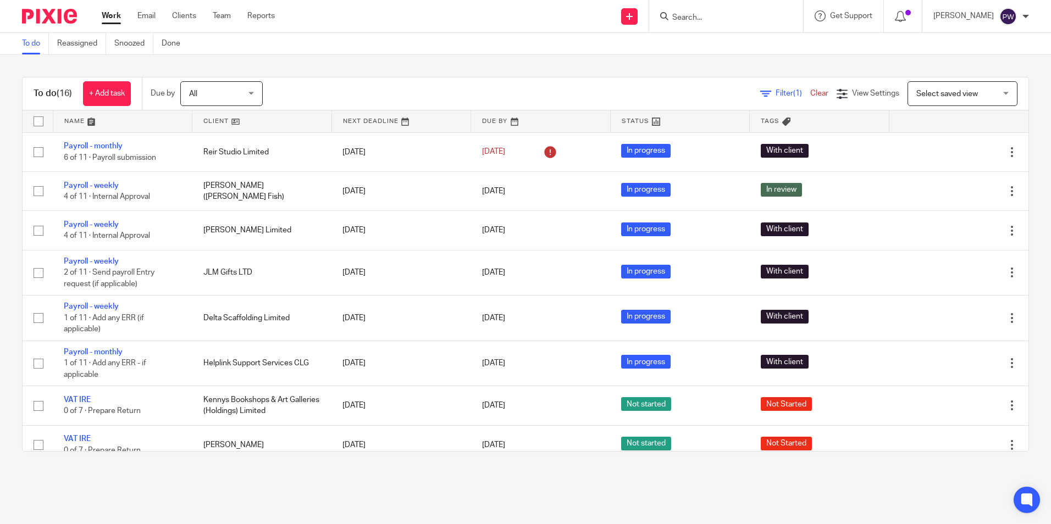
click at [104, 15] on link "Work" at bounding box center [111, 15] width 19 height 11
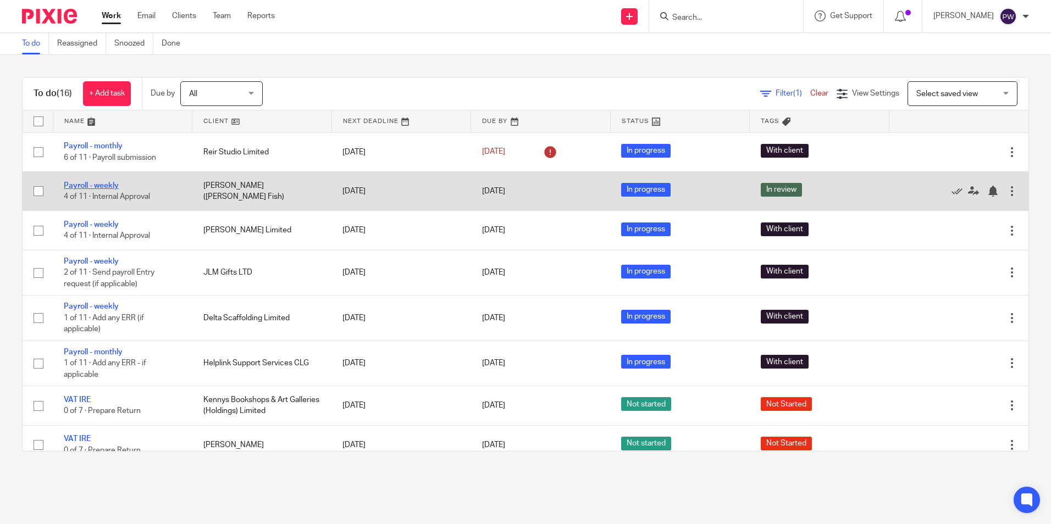
click at [108, 186] on link "Payroll - weekly" at bounding box center [91, 186] width 55 height 8
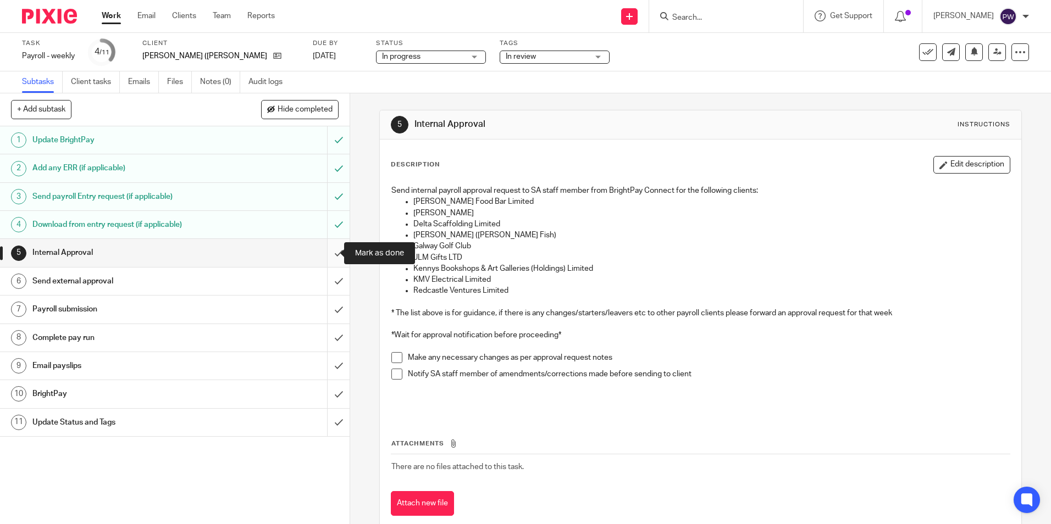
click at [328, 253] on input "submit" at bounding box center [174, 252] width 349 height 27
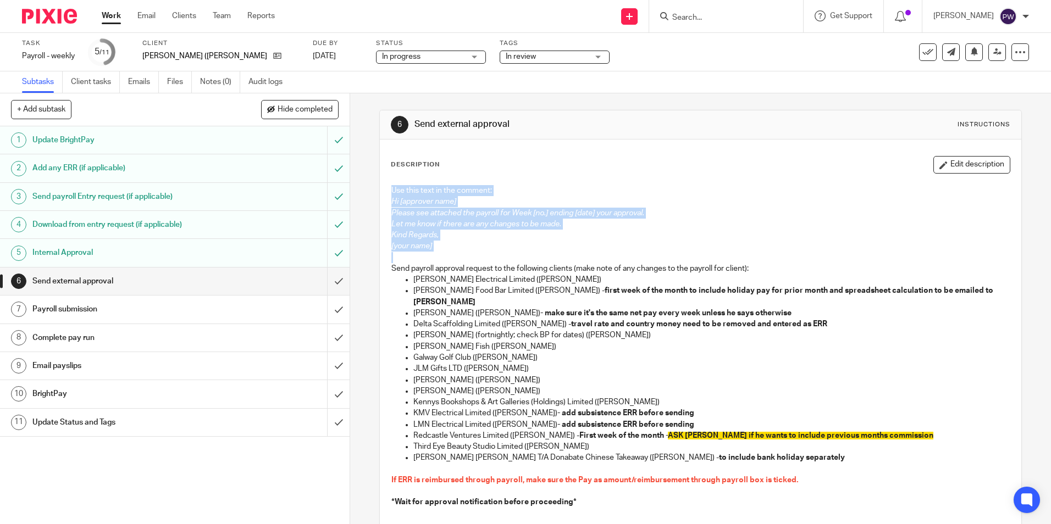
drag, startPoint x: 457, startPoint y: 252, endPoint x: 378, endPoint y: 189, distance: 101.3
click at [380, 189] on div "Description Edit description Use this text in the comment: Hi [approver name] P…" at bounding box center [700, 392] width 641 height 504
copy div "Use this text in the comment: Hi [approver name] Please see attached the payrol…"
